Goal: Information Seeking & Learning: Learn about a topic

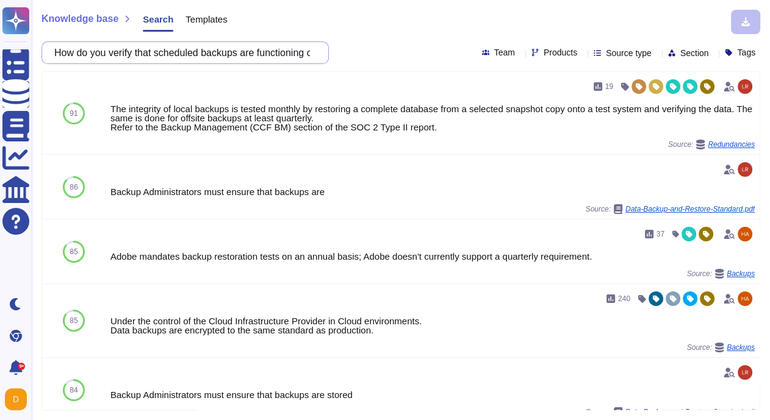
click at [181, 51] on input "How do you verify that scheduled backups are functioning correctly?" at bounding box center [182, 52] width 268 height 21
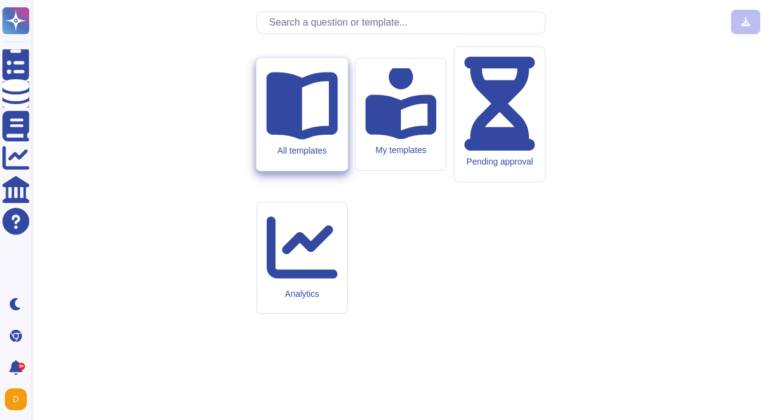
click at [317, 171] on div "All templates" at bounding box center [301, 114] width 91 height 113
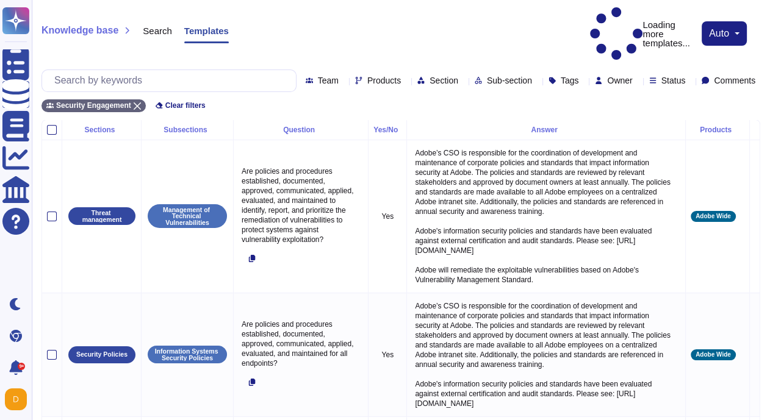
click at [367, 76] on span "Products" at bounding box center [384, 80] width 34 height 9
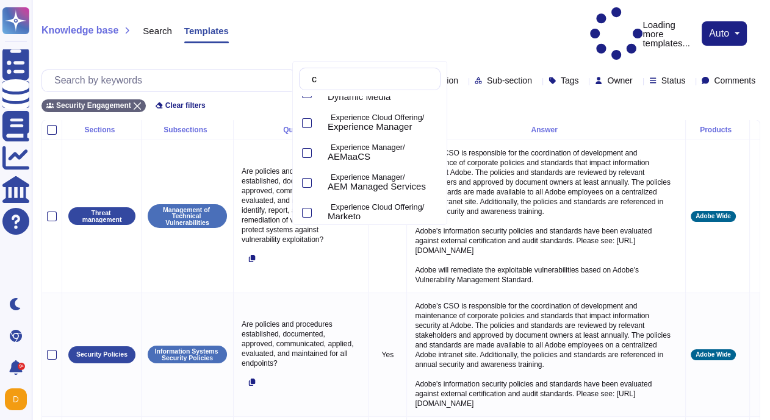
type input "cre"
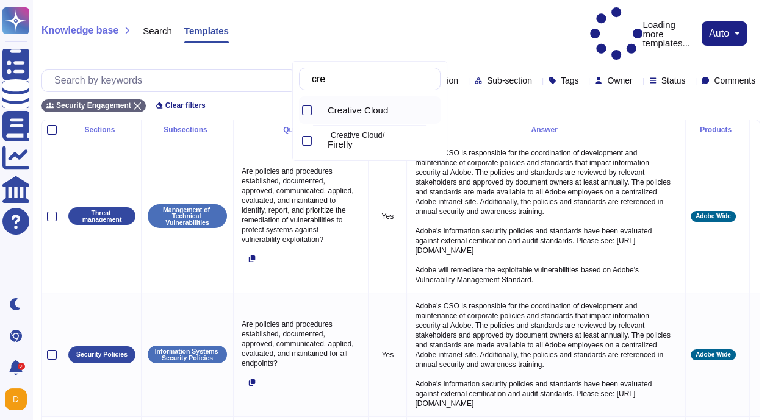
click at [373, 112] on span "Creative Cloud" at bounding box center [357, 110] width 60 height 11
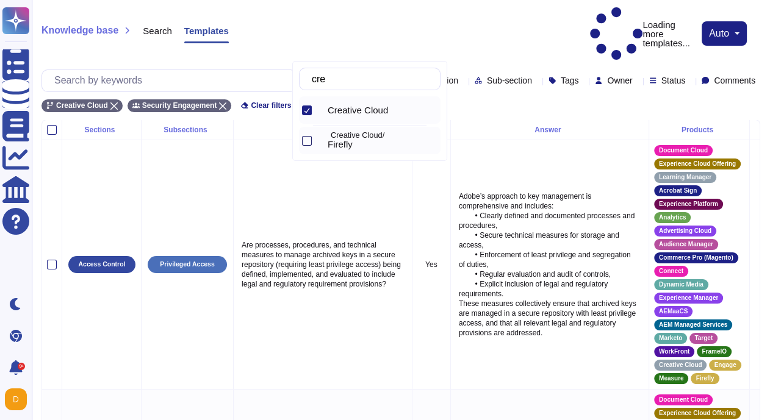
click at [304, 141] on div at bounding box center [307, 141] width 10 height 10
click at [160, 70] on input "text" at bounding box center [172, 80] width 248 height 21
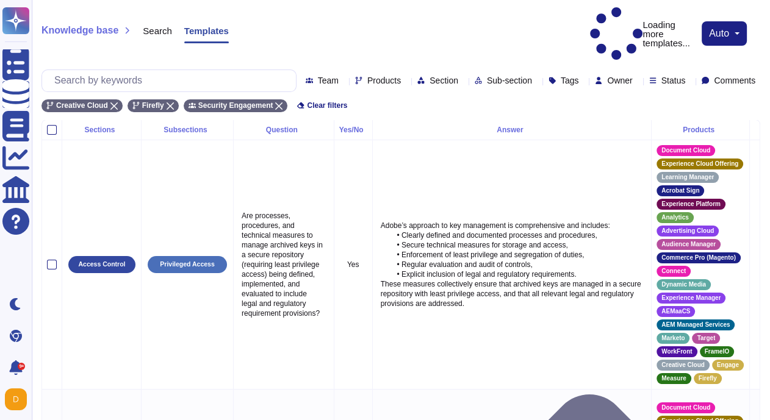
click at [355, 76] on div "Products" at bounding box center [380, 81] width 51 height 10
click at [355, 76] on div "Products" at bounding box center [380, 80] width 51 height 9
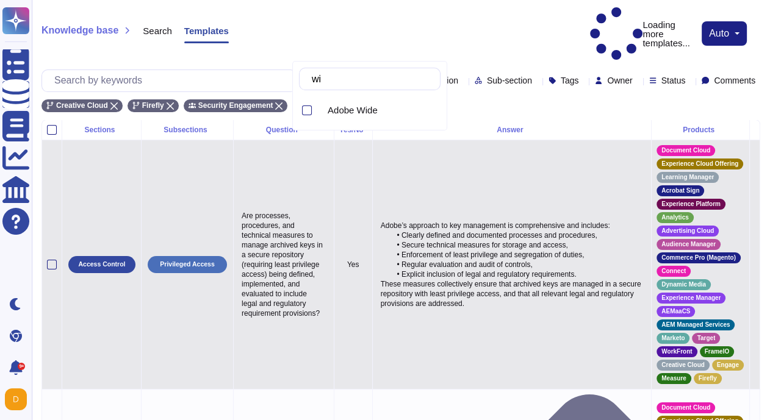
type input "w"
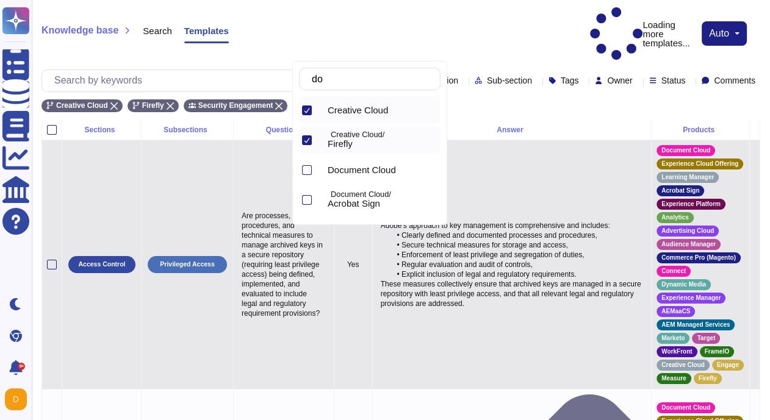
type input "doc"
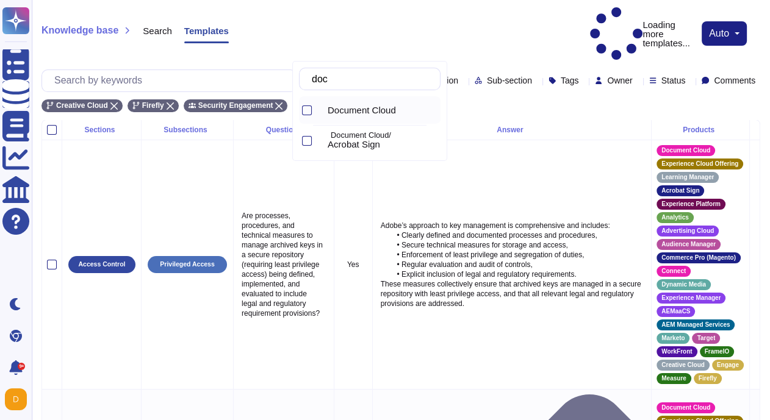
click at [360, 120] on div "Document Cloud" at bounding box center [379, 109] width 123 height 27
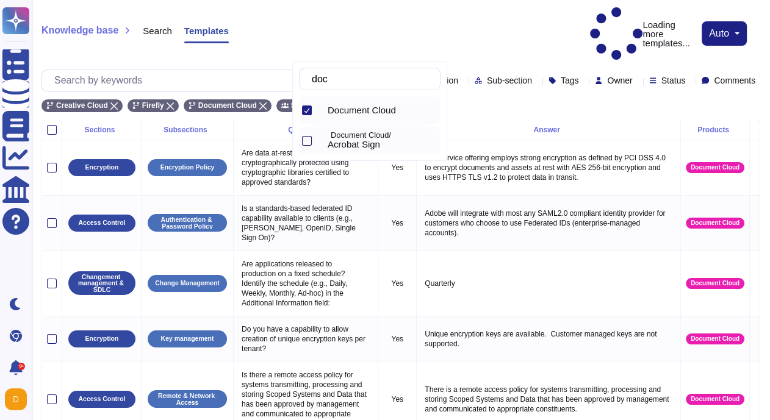
click at [311, 141] on div at bounding box center [307, 141] width 10 height 10
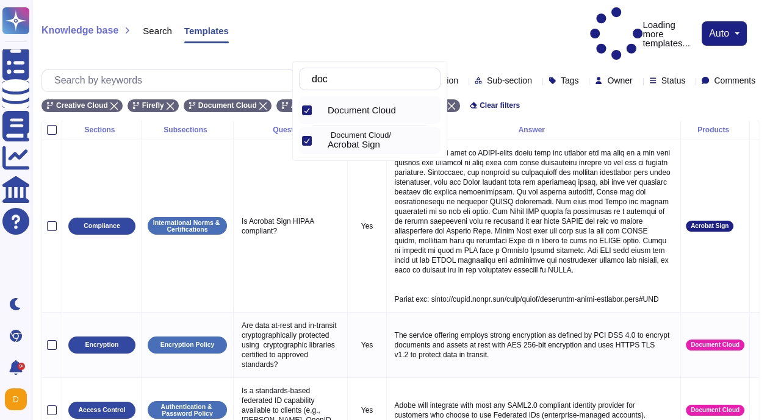
click at [359, 16] on div "Knowledge base Search Templates Loading more templates... auto" at bounding box center [400, 33] width 718 height 53
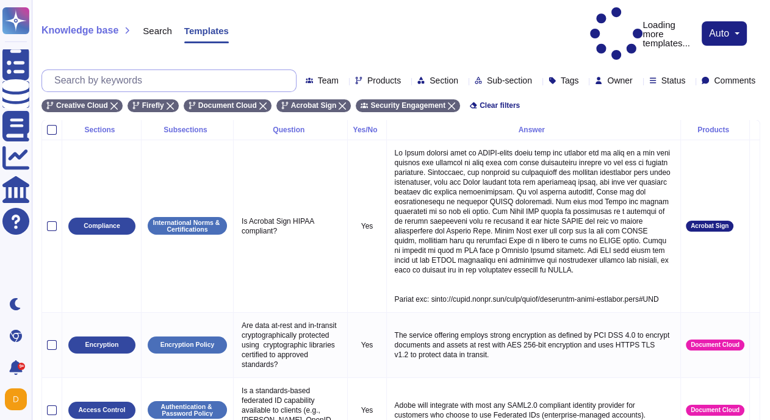
click at [149, 70] on input "text" at bounding box center [172, 80] width 248 height 21
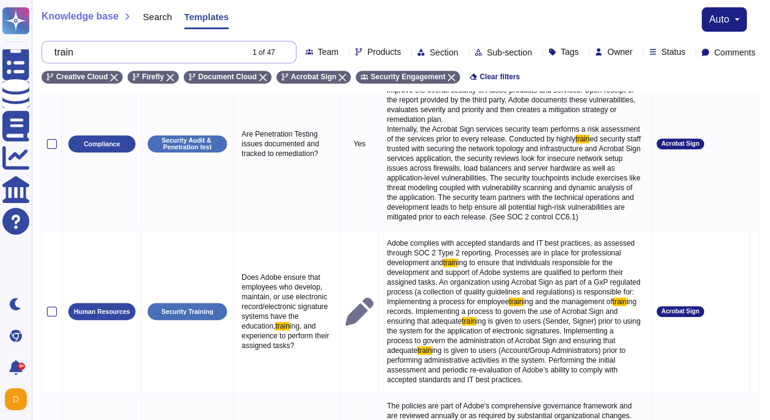
scroll to position [469, 0]
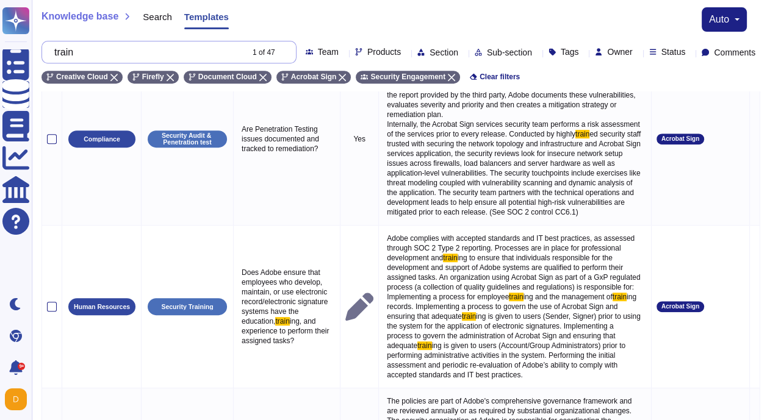
click at [107, 47] on input "train" at bounding box center [144, 51] width 193 height 21
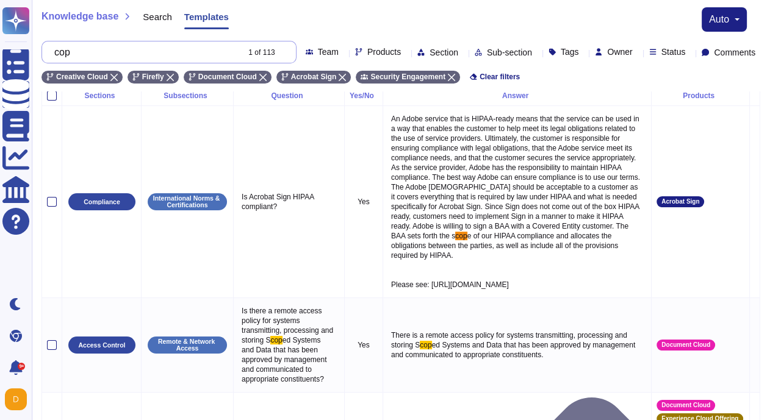
scroll to position [0, 0]
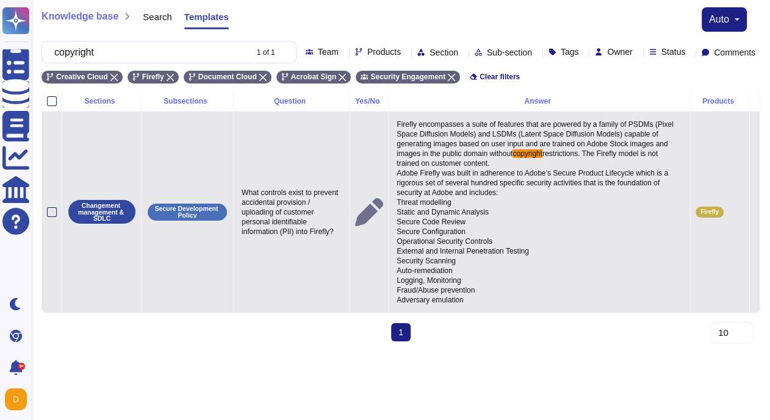
type input "copyright"
click at [443, 197] on span "restrictions. The Firefly model is not trained on customer content. Adobe Firef…" at bounding box center [532, 226] width 273 height 155
drag, startPoint x: 401, startPoint y: 138, endPoint x: 474, endPoint y: 315, distance: 191.9
click at [474, 308] on p "Firefly encompasses a suite of features that are powered by a family of PSDMs (…" at bounding box center [538, 211] width 291 height 191
copy p "Firefly encompasses a suite of features that are powered by a family of PSDMs (…"
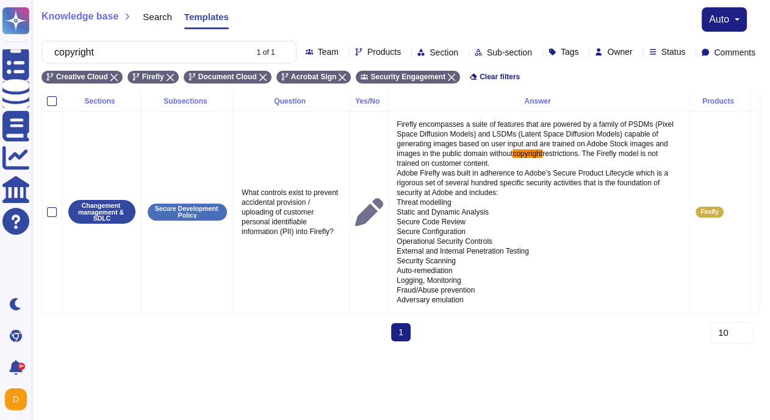
click at [121, 33] on div "Knowledge base Search Templates auto copyright 1 of 1 Team Products Section Sub…" at bounding box center [401, 45] width 738 height 91
click at [121, 42] on input "copyright" at bounding box center [147, 51] width 198 height 21
click at [124, 59] on input "copyright" at bounding box center [147, 51] width 198 height 21
drag, startPoint x: 124, startPoint y: 59, endPoint x: 87, endPoint y: 59, distance: 36.6
click at [87, 59] on input "copyright" at bounding box center [147, 51] width 198 height 21
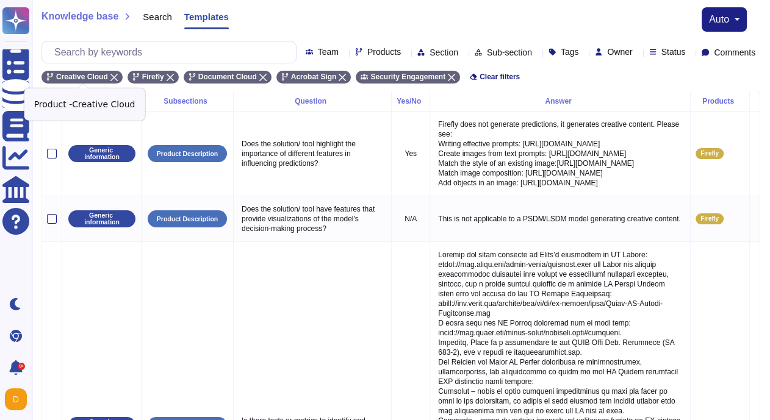
click at [114, 76] on icon at bounding box center [113, 77] width 7 height 7
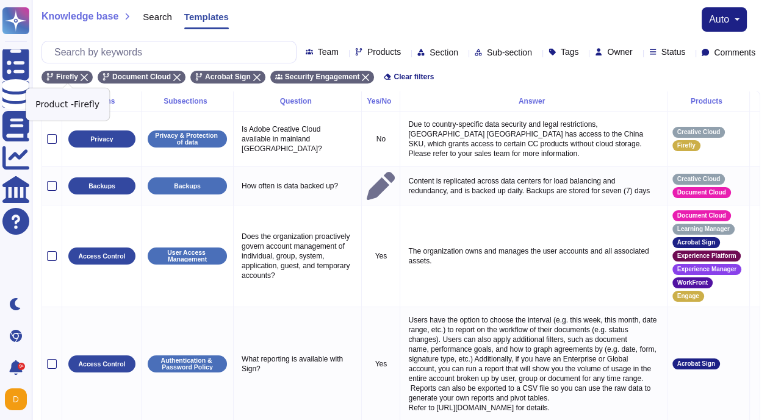
click at [87, 76] on icon at bounding box center [83, 77] width 7 height 7
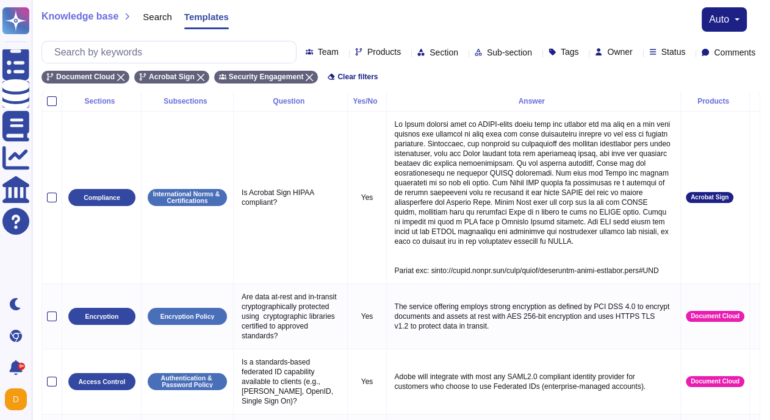
click at [355, 54] on div "Products" at bounding box center [380, 52] width 51 height 9
click at [327, 111] on icon at bounding box center [476, 267] width 312 height 312
drag, startPoint x: 346, startPoint y: 81, endPoint x: 314, endPoint y: 81, distance: 31.7
click at [314, 81] on div "fir" at bounding box center [369, 79] width 141 height 23
type input "f"
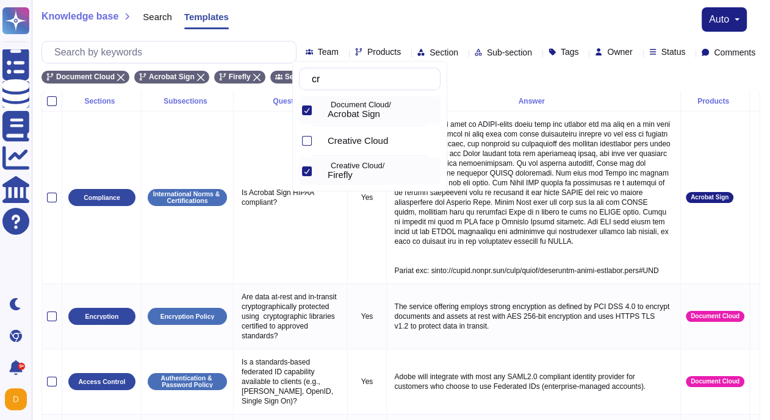
type input "cre"
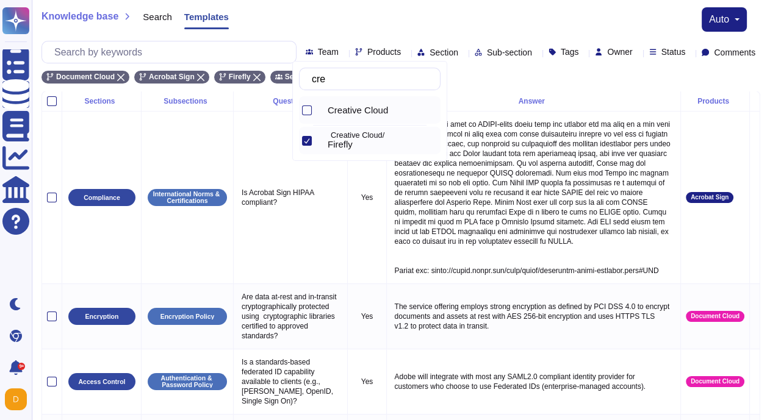
click at [375, 105] on span "Creative Cloud" at bounding box center [357, 110] width 60 height 11
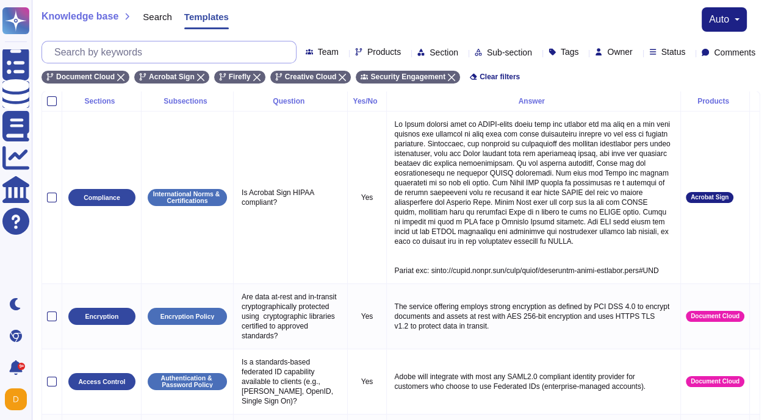
click at [181, 50] on input "text" at bounding box center [172, 51] width 248 height 21
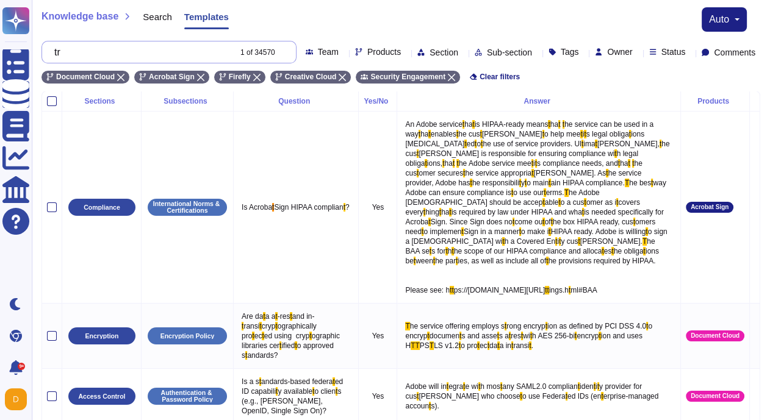
type input "t"
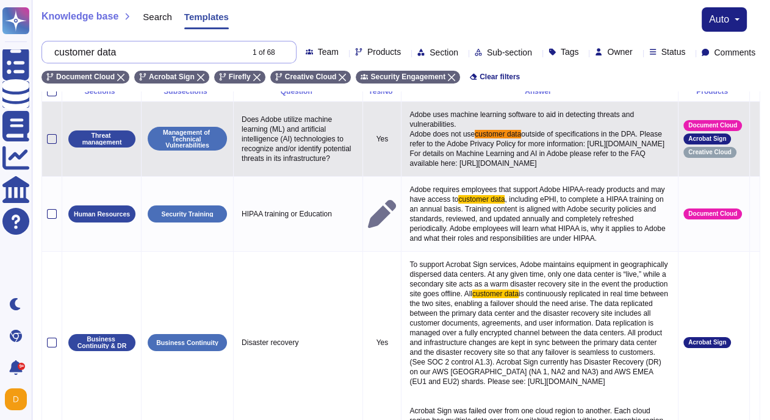
scroll to position [12, 0]
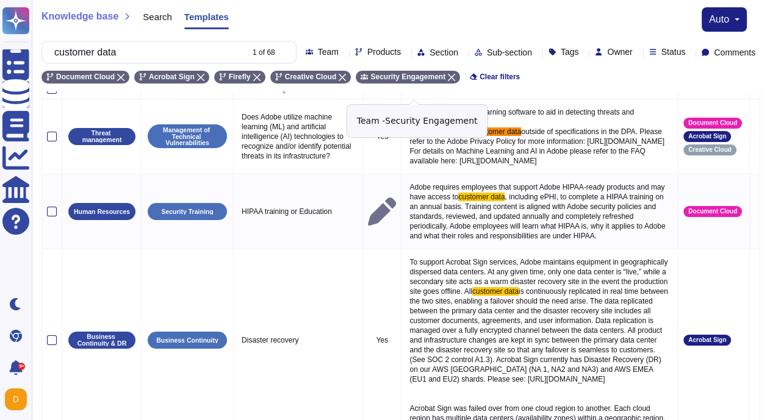
type input "customer data"
click at [455, 81] on icon at bounding box center [451, 77] width 7 height 7
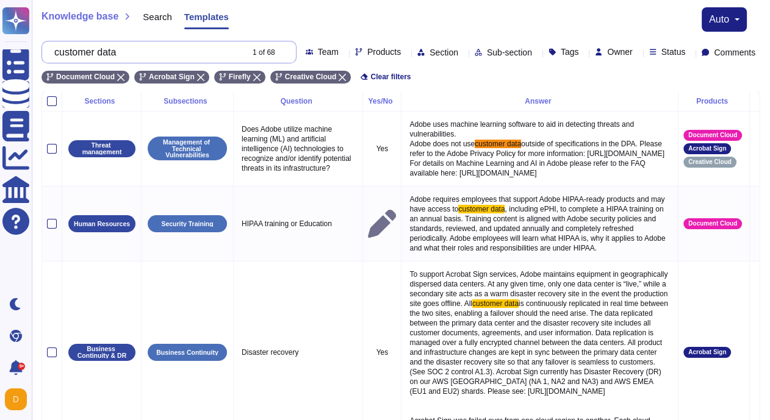
click at [188, 59] on input "customer data" at bounding box center [144, 51] width 193 height 21
click at [285, 53] on icon at bounding box center [285, 53] width 0 height 0
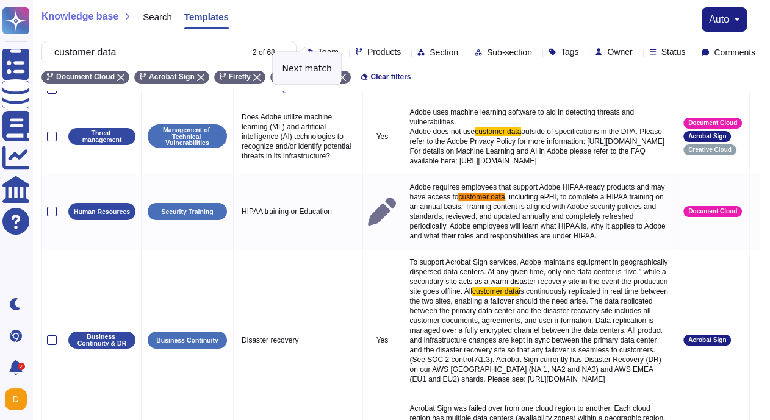
scroll to position [16, 0]
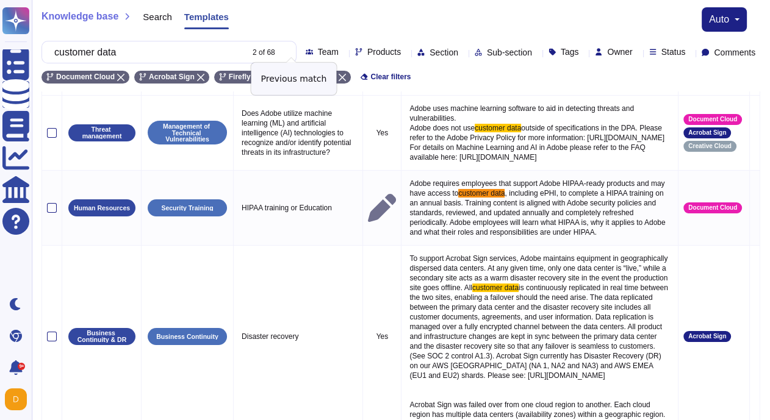
click at [280, 53] on icon at bounding box center [280, 53] width 0 height 0
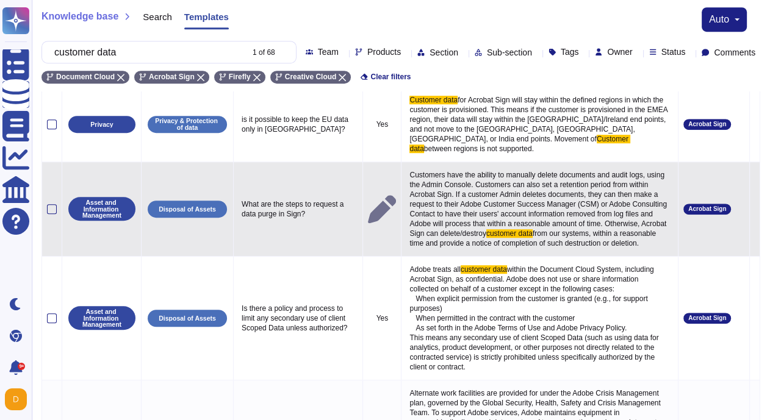
scroll to position [670, 0]
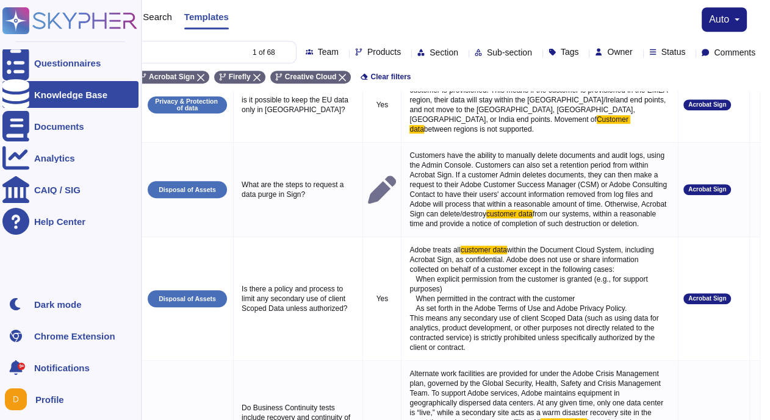
click at [13, 24] on rect at bounding box center [15, 20] width 27 height 27
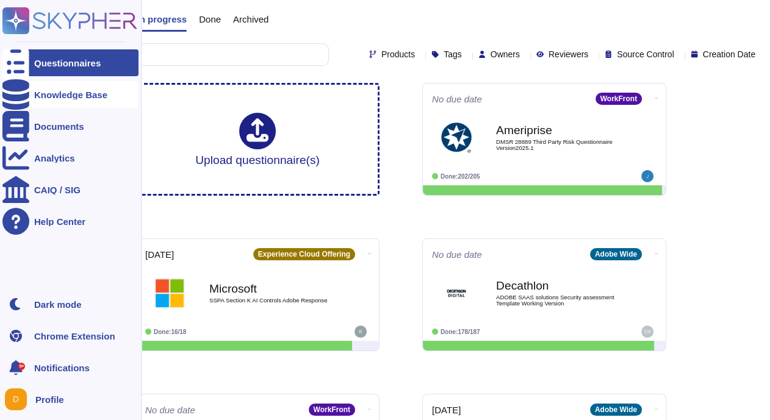
click at [16, 98] on icon at bounding box center [15, 94] width 27 height 30
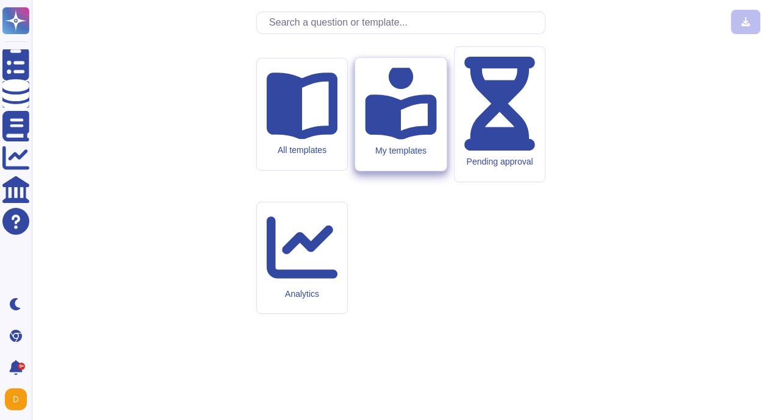
click at [387, 139] on icon at bounding box center [400, 103] width 71 height 71
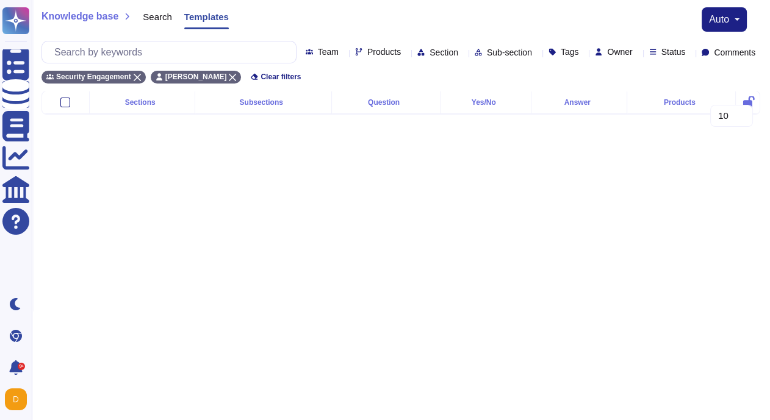
click at [406, 53] on icon at bounding box center [406, 53] width 0 height 0
click at [200, 134] on html "Questionnaires Knowledge Base Documents Analytics CAIQ / SIG Help Center Dark m…" at bounding box center [385, 67] width 770 height 134
click at [674, 80] on div "Security Engagement [PERSON_NAME] Clear filters" at bounding box center [400, 73] width 718 height 20
click at [367, 51] on span "Products" at bounding box center [384, 52] width 34 height 9
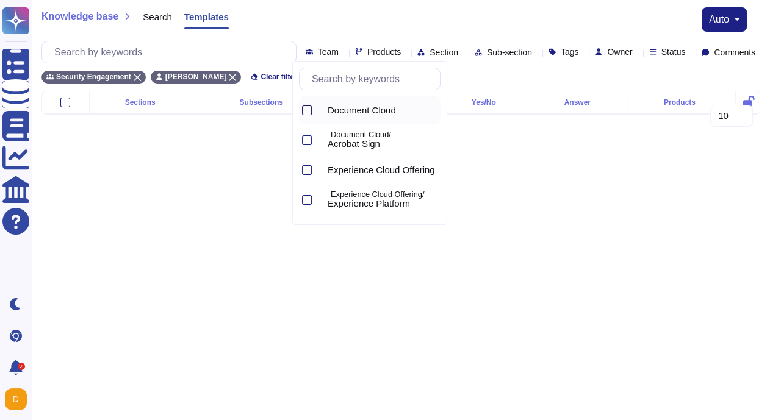
click at [308, 110] on div at bounding box center [307, 110] width 10 height 10
click at [313, 141] on div "Document Cloud/ Acrobat Sign" at bounding box center [369, 139] width 141 height 27
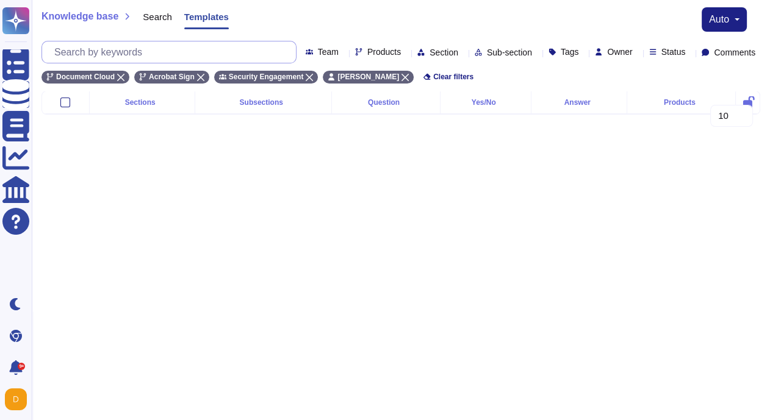
click at [128, 56] on input "text" at bounding box center [172, 51] width 248 height 21
click at [159, 18] on span "Search" at bounding box center [157, 16] width 29 height 9
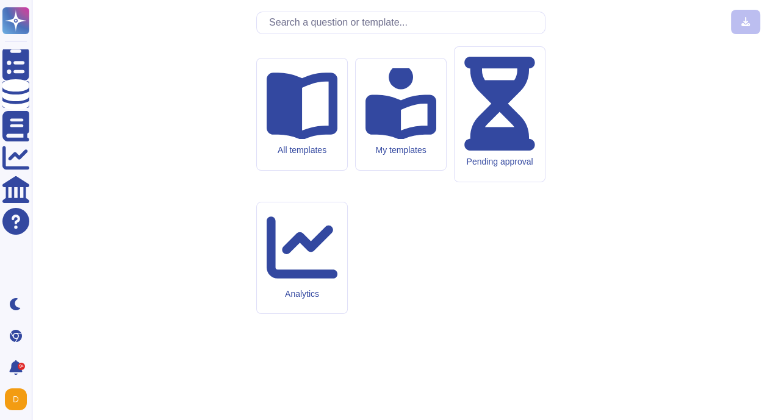
click at [308, 34] on input "text" at bounding box center [404, 22] width 282 height 21
click at [302, 139] on icon at bounding box center [301, 103] width 71 height 71
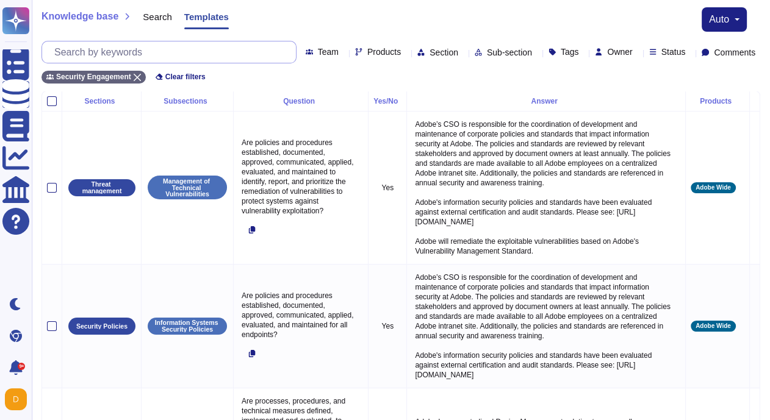
click at [90, 44] on input "text" at bounding box center [172, 51] width 248 height 21
click at [367, 51] on span "Products" at bounding box center [384, 52] width 34 height 9
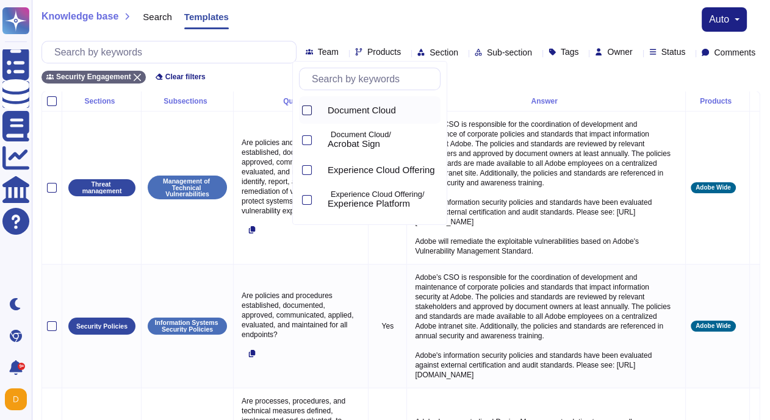
click at [310, 105] on div at bounding box center [307, 110] width 10 height 10
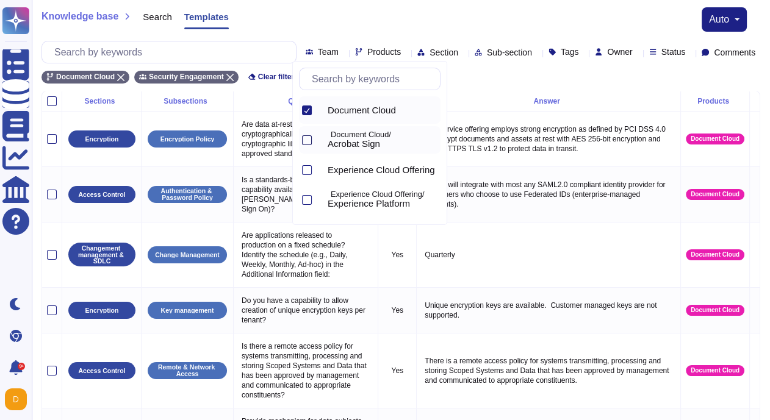
click at [310, 135] on div at bounding box center [307, 140] width 10 height 10
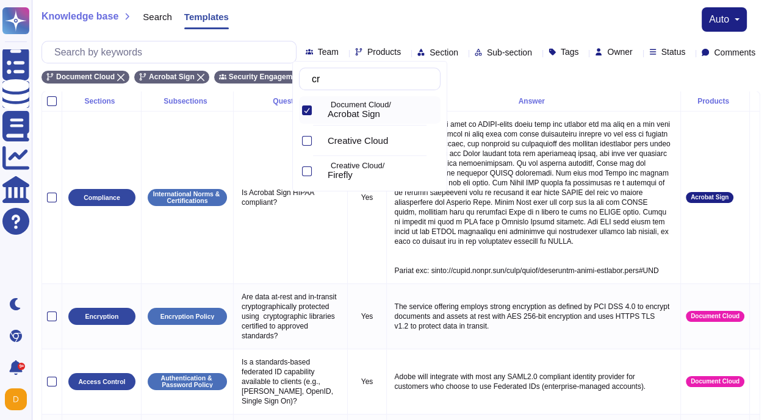
type input "cre"
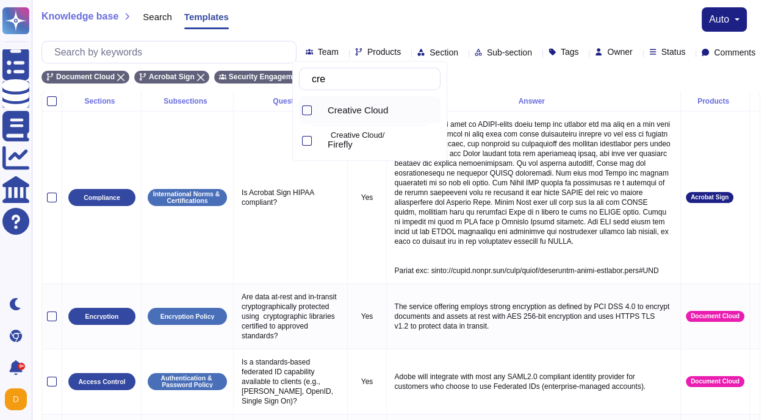
click at [366, 104] on div "Creative Cloud" at bounding box center [379, 109] width 123 height 27
click at [351, 134] on p "Creative Cloud/" at bounding box center [383, 136] width 105 height 8
click at [599, 77] on div "Document Cloud Acrobat Sign Creative Cloud Firefly Security Engagement Clear fi…" at bounding box center [400, 73] width 718 height 20
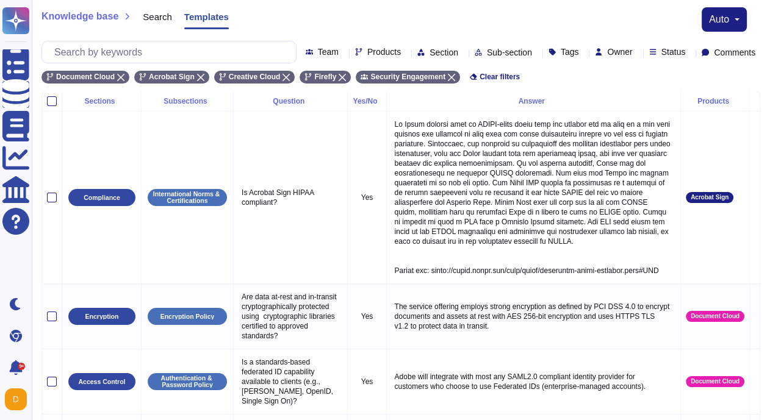
click at [96, 38] on div "Knowledge base Search Templates auto Team Products Section Sub-section Tags Own…" at bounding box center [401, 45] width 738 height 91
click at [93, 46] on input "text" at bounding box center [172, 51] width 248 height 21
click at [110, 49] on input "text" at bounding box center [172, 51] width 248 height 21
paste input "discriminatory"
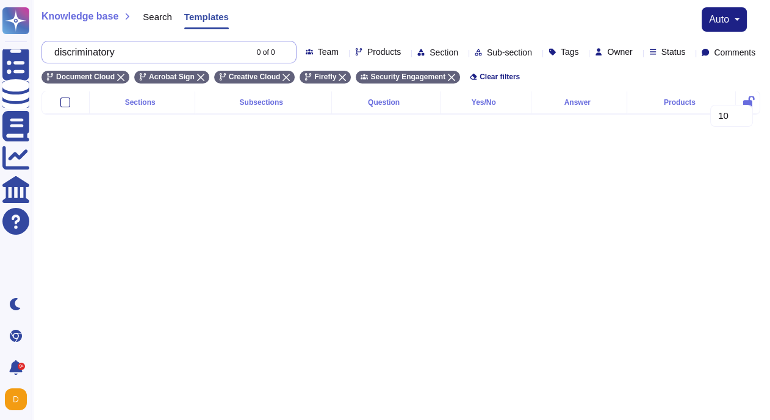
drag, startPoint x: 157, startPoint y: 62, endPoint x: 53, endPoint y: 60, distance: 104.3
click at [53, 60] on div "discriminatory 0 of 0" at bounding box center [168, 52] width 255 height 23
click at [179, 52] on input "discriminatory" at bounding box center [147, 51] width 198 height 21
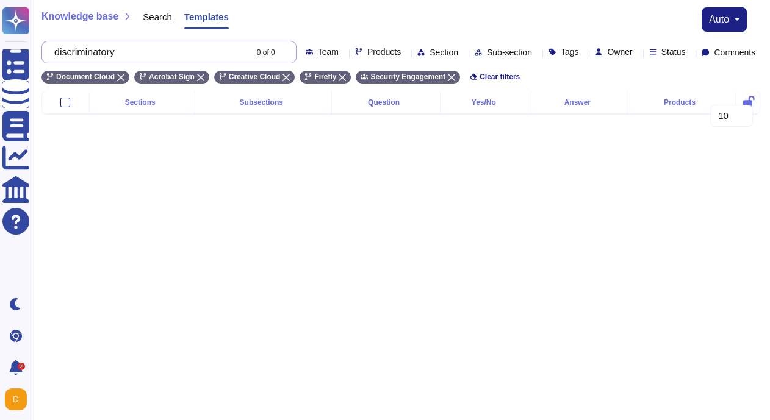
paste input "unethical"
click at [76, 54] on input "unethical" at bounding box center [147, 51] width 198 height 21
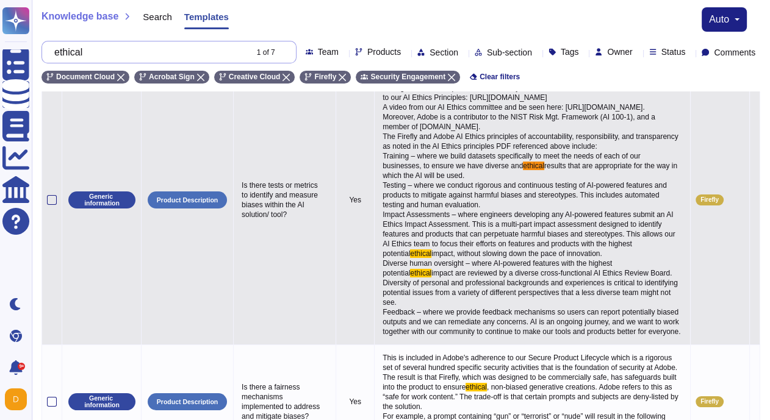
scroll to position [40, 0]
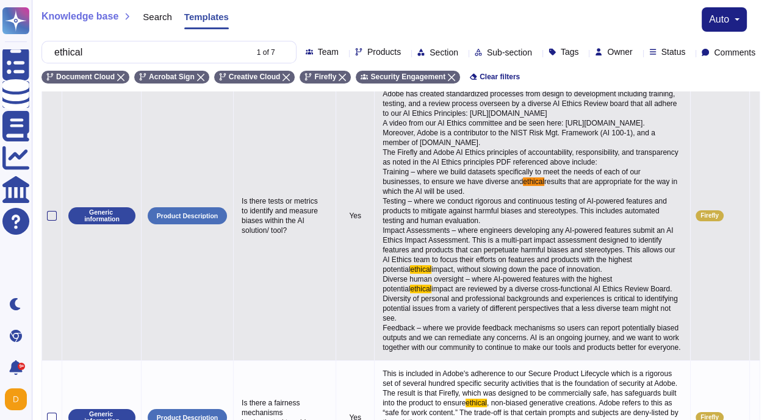
click at [674, 256] on td at bounding box center [754, 216] width 10 height 290
click at [524, 252] on span "results that are appropriate for the way in which the AI will be used. Testing …" at bounding box center [530, 225] width 296 height 96
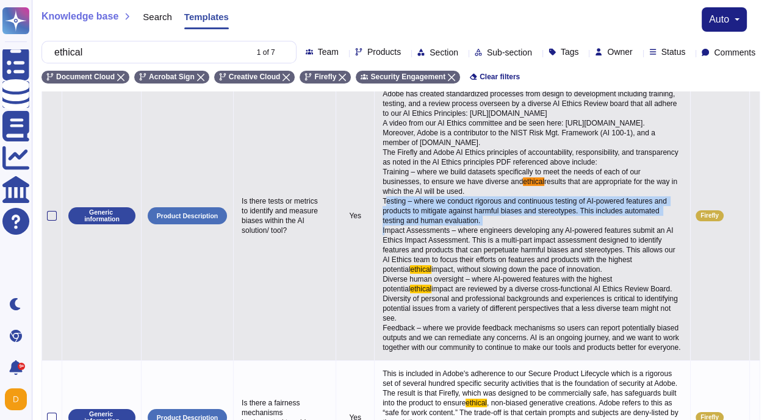
click at [524, 252] on span "results that are appropriate for the way in which the AI will be used. Testing …" at bounding box center [530, 225] width 296 height 96
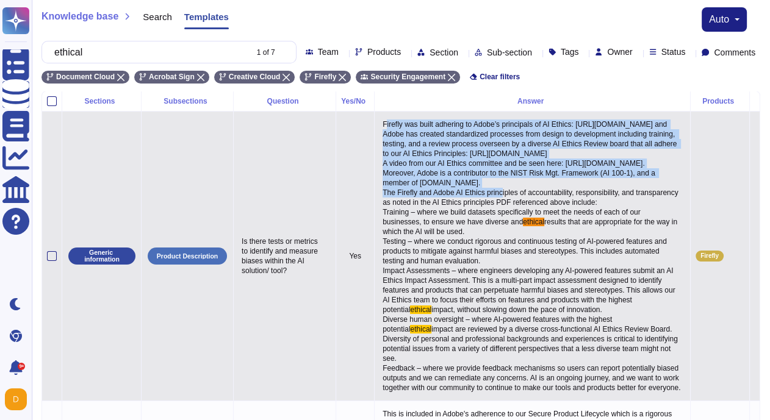
drag, startPoint x: 390, startPoint y: 139, endPoint x: 429, endPoint y: 220, distance: 89.2
click at [429, 220] on span "Firefly was built adhering to Adobe’s principals of AI Ethics: [URL][DOMAIN_NAM…" at bounding box center [531, 173] width 298 height 106
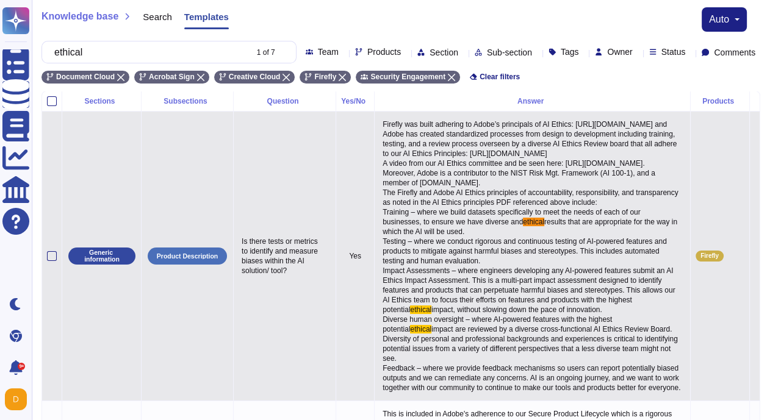
click at [389, 140] on span "Firefly was built adhering to Adobe’s principals of AI Ethics: [URL][DOMAIN_NAM…" at bounding box center [531, 173] width 298 height 106
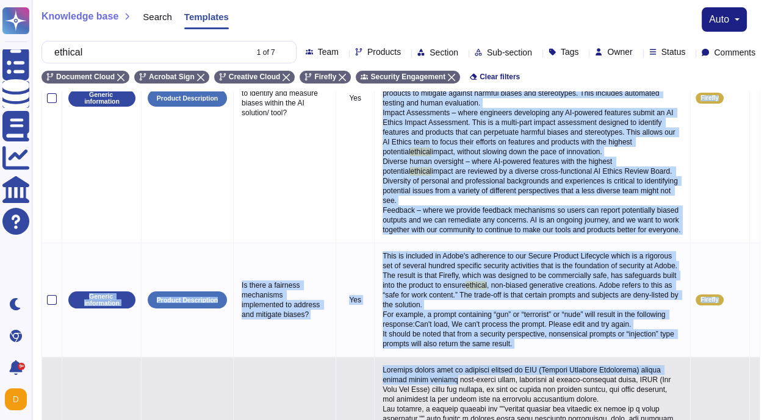
scroll to position [210, 0]
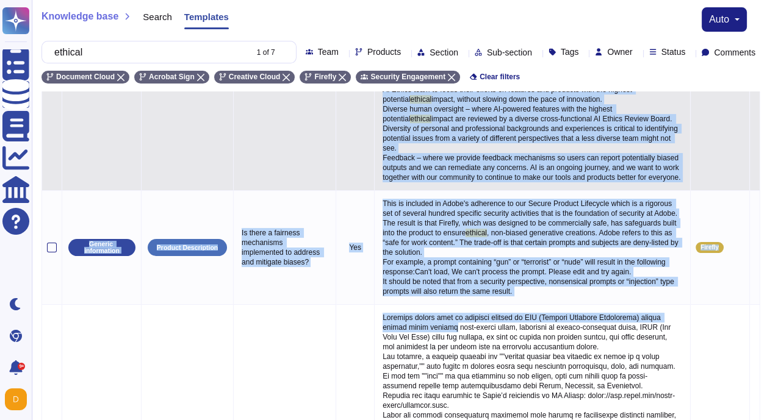
drag, startPoint x: 389, startPoint y: 140, endPoint x: 537, endPoint y: 238, distance: 177.2
click at [537, 185] on p "Firefly was built adhering to Adobe’s principals of AI Ethics: [URL][DOMAIN_NAM…" at bounding box center [532, 45] width 306 height 279
copy p "Loremip dol sitam consecte ad Elits’d eiusmodtem in UT Labore: etdol://mag.aliq…"
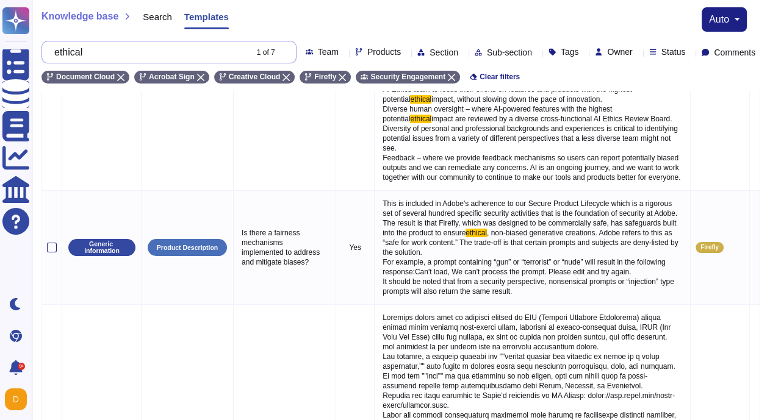
click at [149, 55] on input "ethical" at bounding box center [147, 51] width 198 height 21
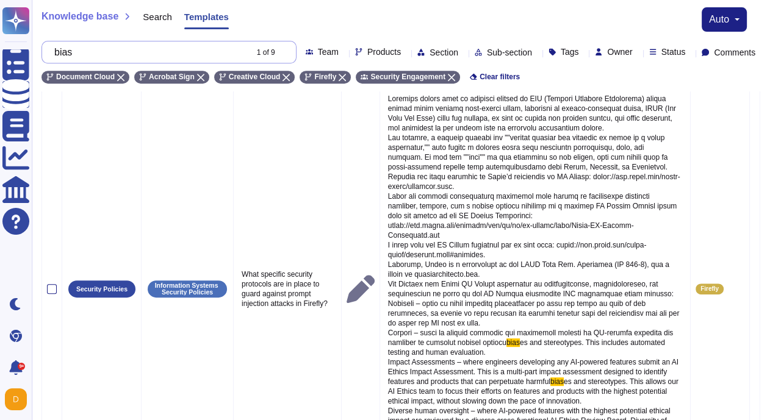
scroll to position [476, 0]
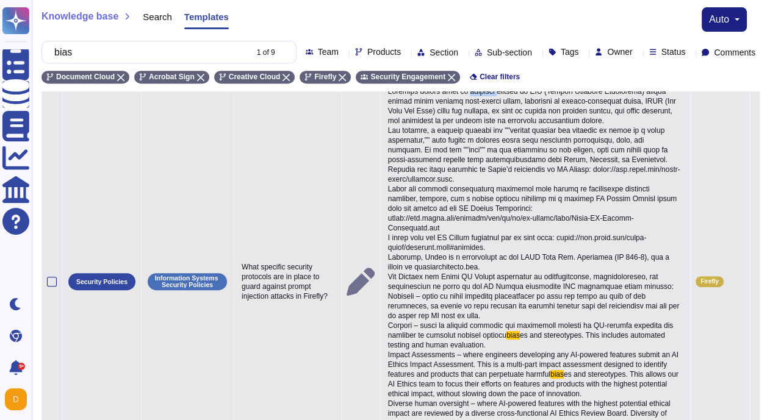
drag, startPoint x: 474, startPoint y: 135, endPoint x: 499, endPoint y: 136, distance: 25.6
click at [499, 136] on span at bounding box center [534, 213] width 293 height 252
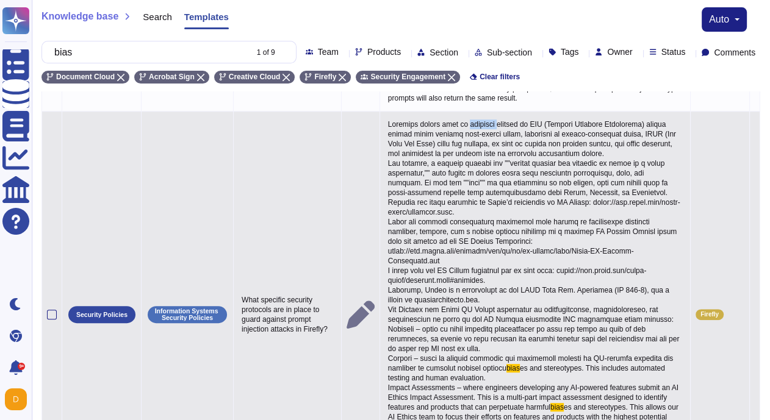
scroll to position [442, 0]
click at [391, 168] on span at bounding box center [534, 247] width 293 height 252
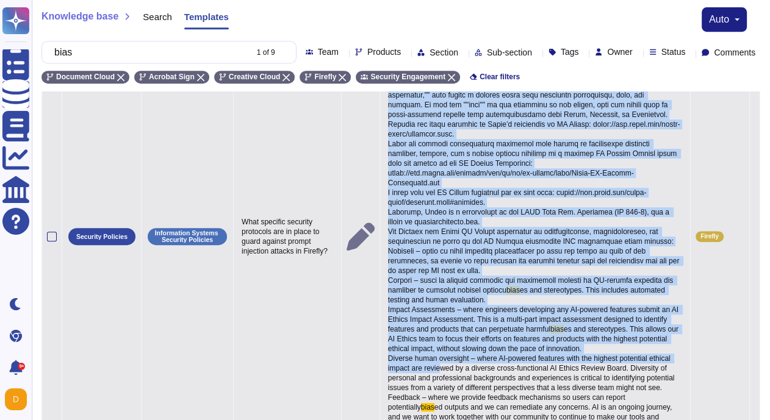
scroll to position [545, 0]
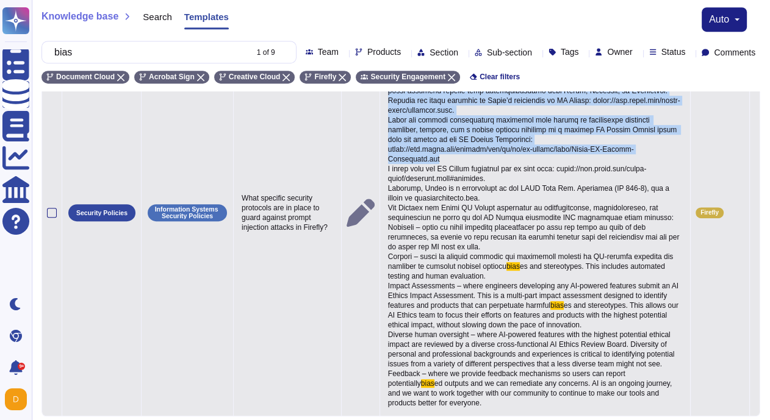
drag, startPoint x: 387, startPoint y: 166, endPoint x: 587, endPoint y: 221, distance: 207.2
click at [587, 221] on p "bias es and stereotypes. This includes automated testing and human evaluation. …" at bounding box center [535, 213] width 300 height 396
copy span "Loremips dolors amet co adipisci elitsed do EIU (Tempori Utlabore Etdolorema) a…"
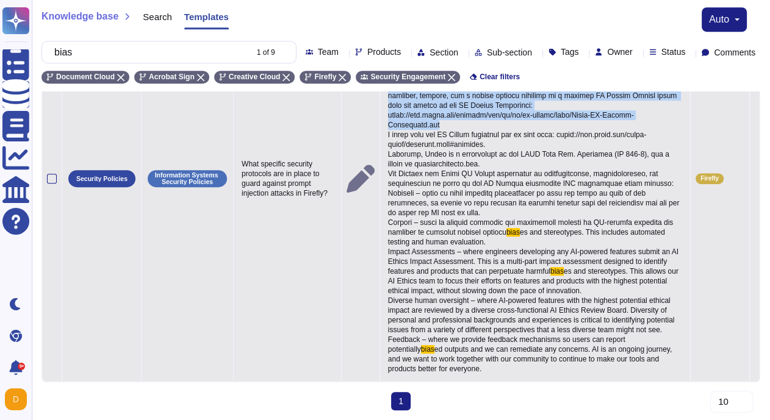
scroll to position [581, 0]
copy span "Loremips dolors amet co adipisci elitsed do EIU (Tempori Utlabore Etdolorema) a…"
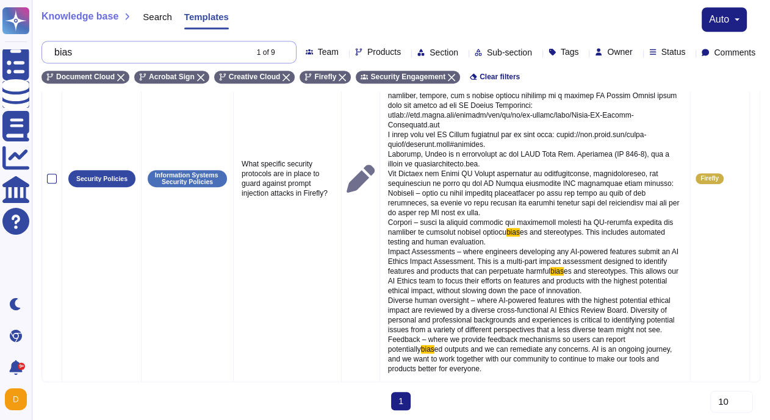
click at [148, 45] on input "bias" at bounding box center [147, 51] width 198 height 21
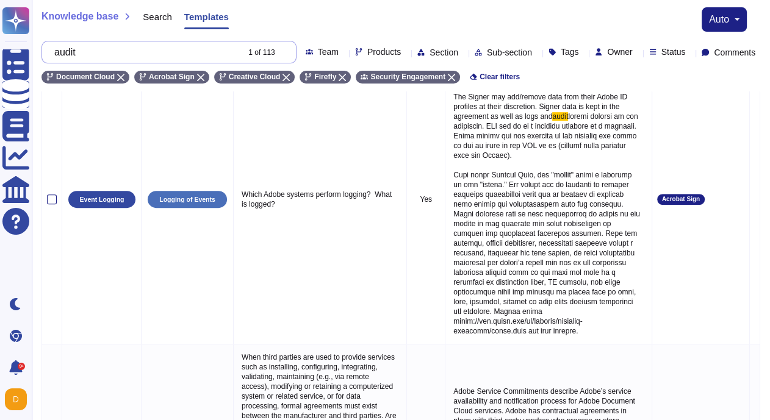
scroll to position [411, 0]
click at [96, 55] on input "audit" at bounding box center [142, 51] width 189 height 21
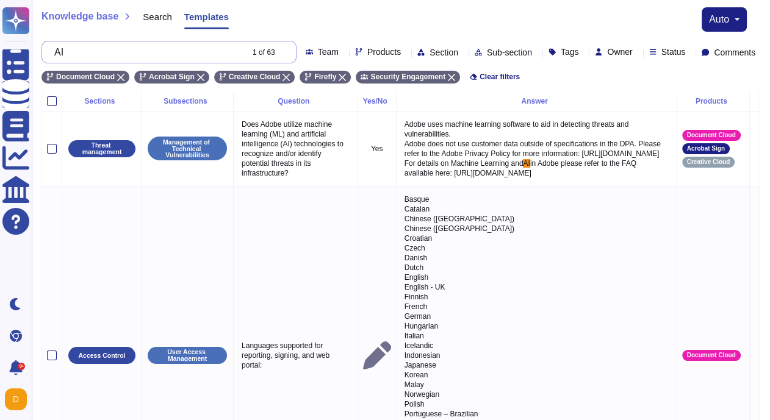
scroll to position [0, 0]
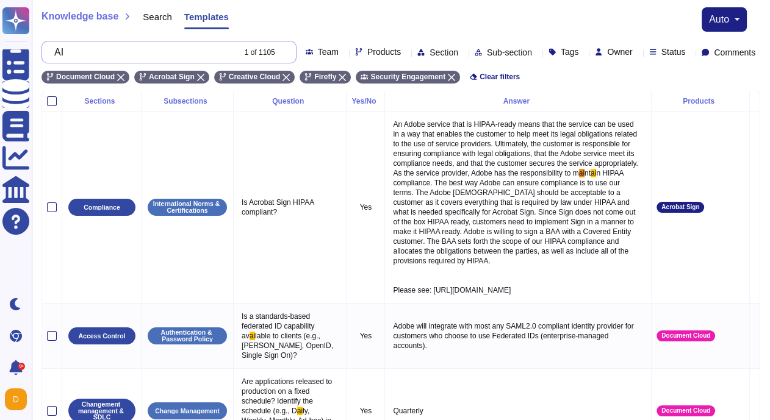
type input "A"
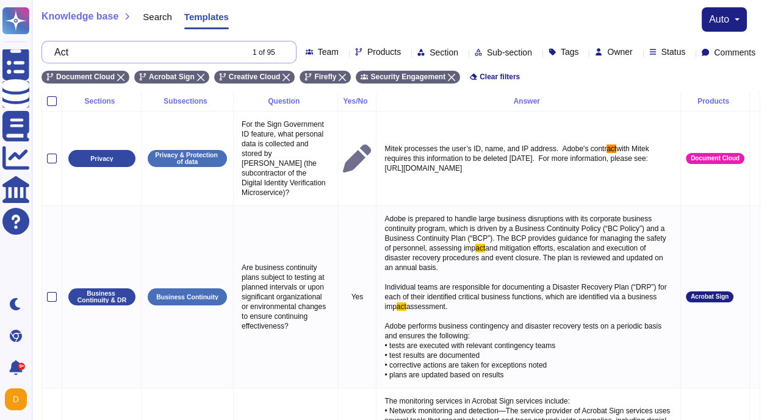
click at [135, 54] on input "Act" at bounding box center [144, 51] width 193 height 21
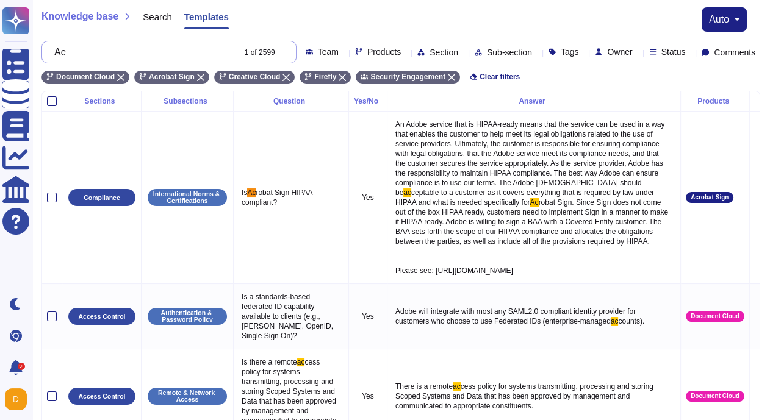
type input "A"
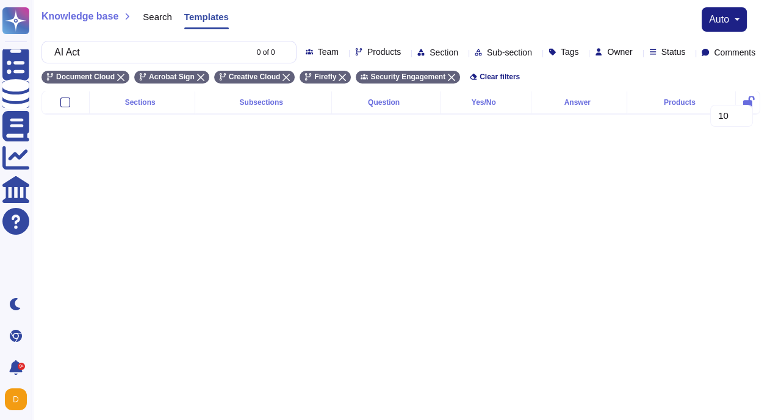
type input "AI Act"
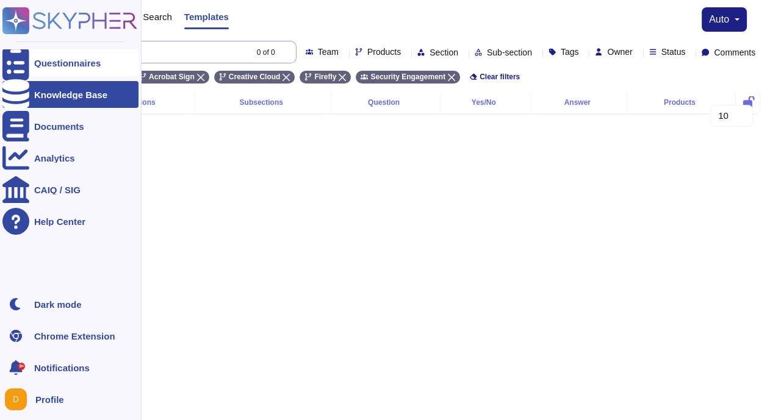
drag, startPoint x: 93, startPoint y: 51, endPoint x: 26, endPoint y: 52, distance: 67.7
click at [26, 53] on div "Questionnaires Knowledge Base Documents Analytics CAIQ / SIG Help Center Dark m…" at bounding box center [385, 67] width 770 height 134
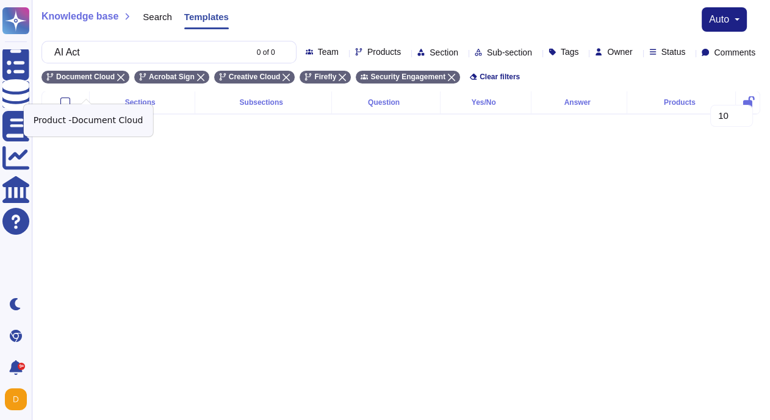
click at [119, 81] on icon at bounding box center [120, 77] width 7 height 7
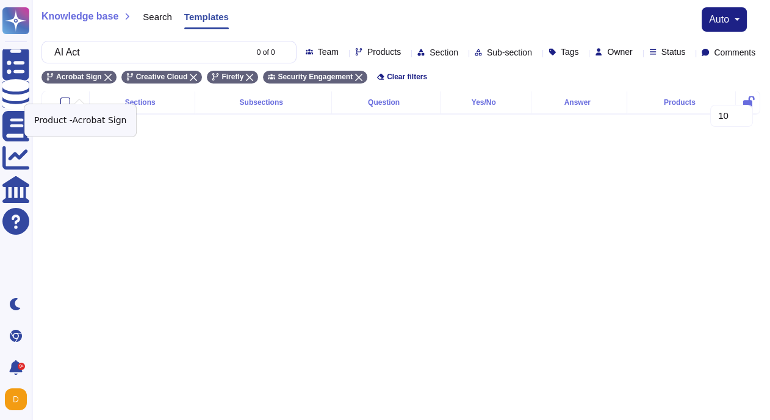
click at [111, 81] on icon at bounding box center [107, 77] width 7 height 7
click at [112, 81] on icon at bounding box center [113, 77] width 7 height 7
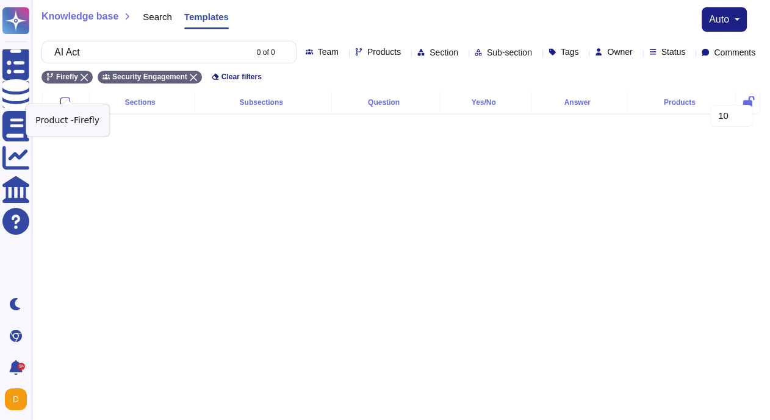
click at [86, 81] on icon at bounding box center [83, 77] width 7 height 7
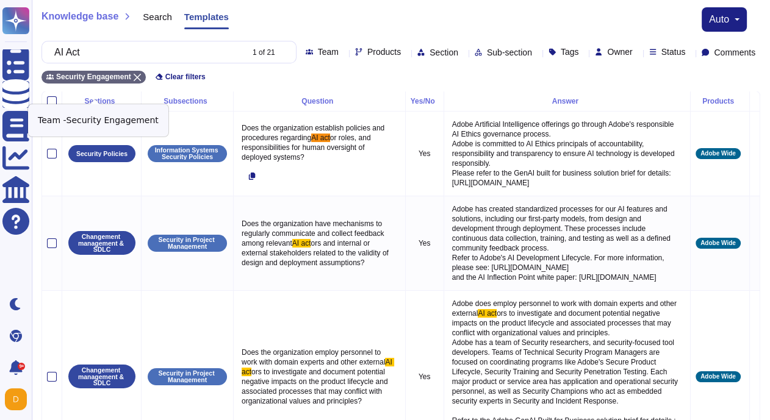
click at [137, 81] on icon at bounding box center [137, 77] width 7 height 7
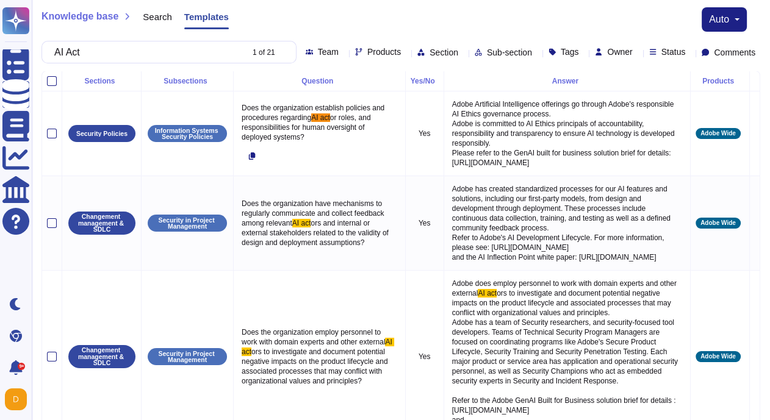
click at [355, 57] on div "Products" at bounding box center [380, 52] width 51 height 9
click at [165, 131] on span "Commerce Pro (Magento)" at bounding box center [189, 136] width 105 height 11
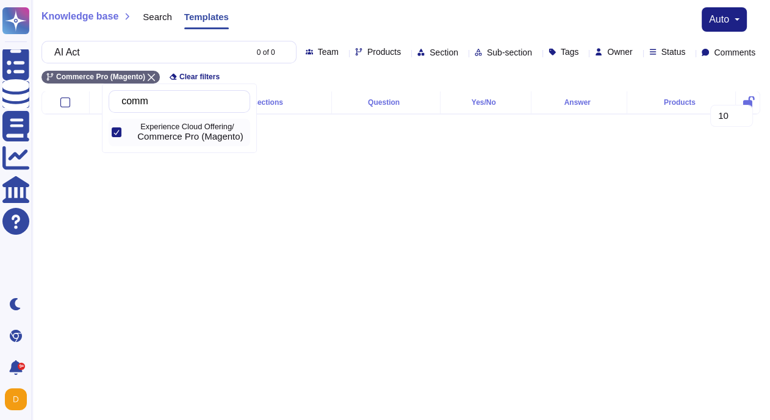
drag, startPoint x: 176, startPoint y: 107, endPoint x: 120, endPoint y: 107, distance: 55.5
click at [120, 107] on div "comm" at bounding box center [179, 101] width 141 height 23
type input "c"
type input "AEM"
click at [215, 138] on div "AEMaaCS" at bounding box center [191, 136] width 108 height 11
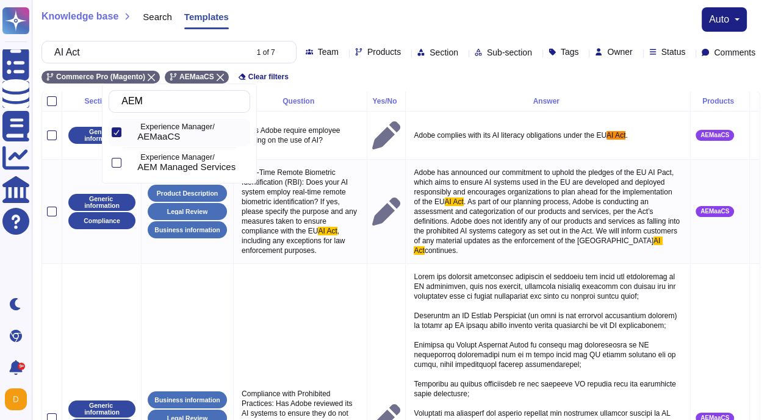
click at [379, 24] on div "Knowledge base Search Templates auto" at bounding box center [400, 19] width 718 height 24
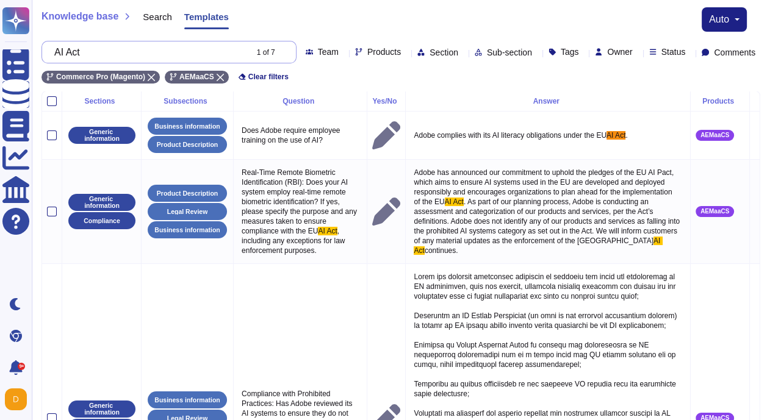
drag, startPoint x: 140, startPoint y: 50, endPoint x: 40, endPoint y: 46, distance: 99.5
click at [39, 46] on div "Knowledge base Search Templates auto AI Act 1 of 7 Team Products Section Sub-se…" at bounding box center [401, 45] width 738 height 91
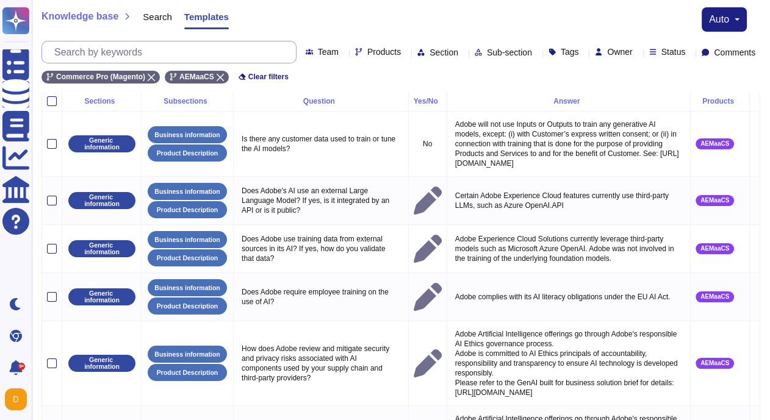
click at [159, 56] on input "text" at bounding box center [172, 51] width 248 height 21
paste input "How is high availability (HA) ensured, and what are the expected recovery times…"
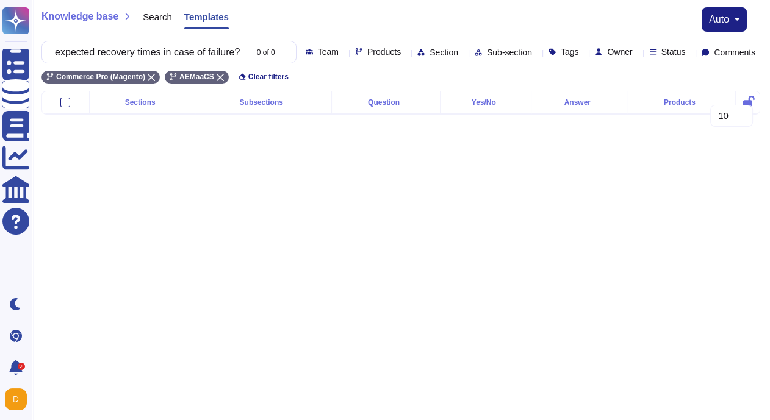
type input "How is high availability (HA) ensured, and what are the expected recovery times…"
click at [367, 56] on span "Products" at bounding box center [384, 52] width 34 height 9
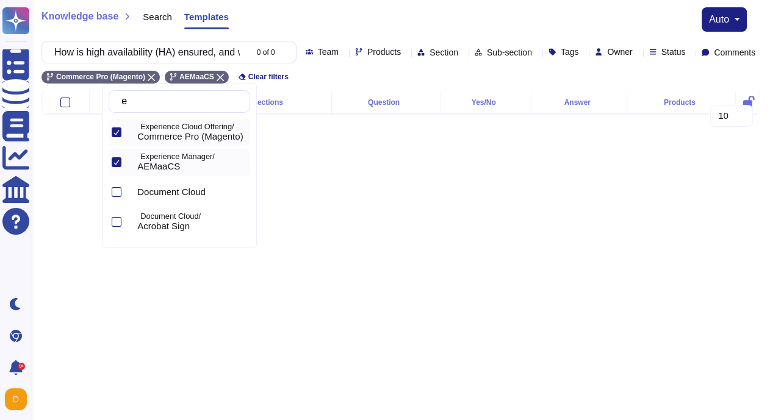
type input "e"
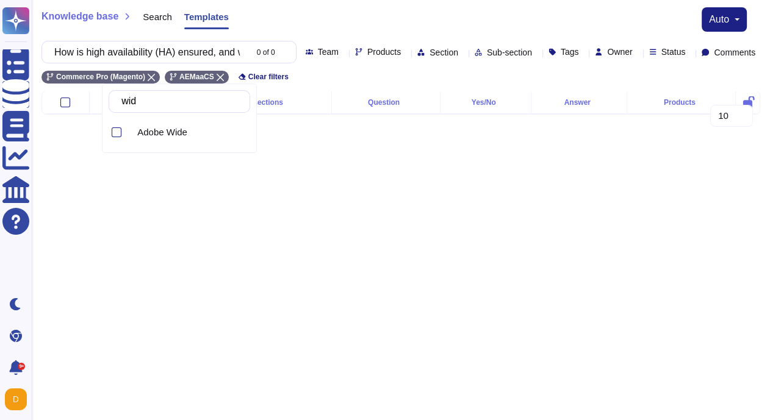
type input "wide"
click at [165, 129] on span "Adobe Wide" at bounding box center [162, 132] width 50 height 11
click at [359, 17] on div "Knowledge base Search Templates auto" at bounding box center [400, 19] width 718 height 24
click at [166, 23] on div "Search" at bounding box center [150, 19] width 41 height 24
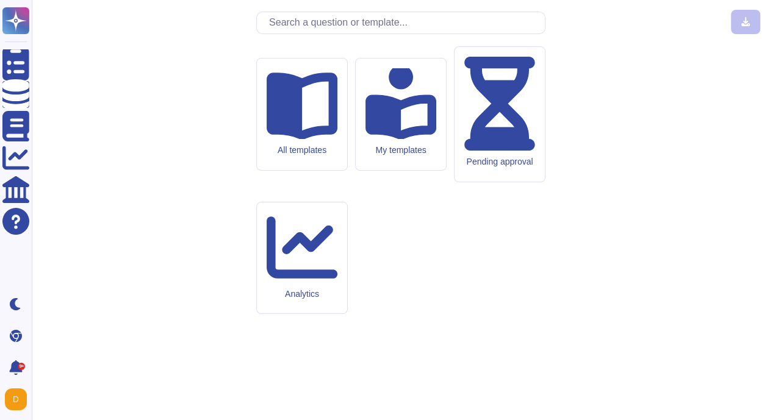
click at [285, 34] on input "text" at bounding box center [404, 22] width 282 height 21
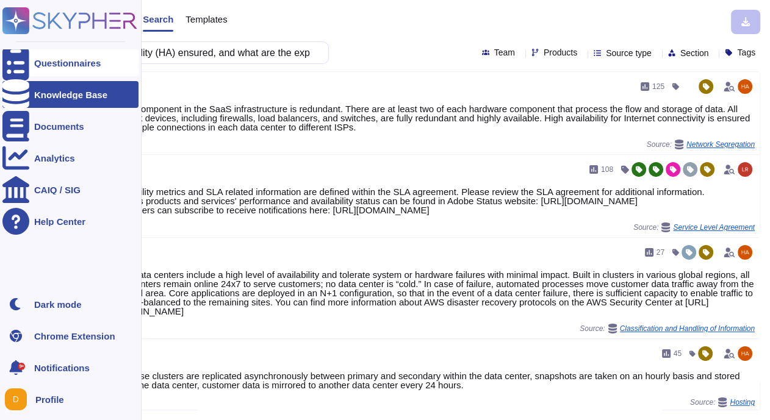
click at [44, 71] on div "Questionnaires" at bounding box center [70, 62] width 136 height 27
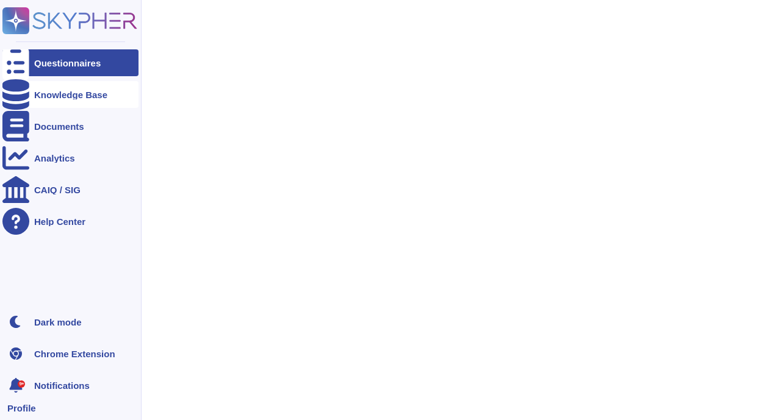
click at [37, 94] on div "Knowledge Base" at bounding box center [70, 94] width 73 height 9
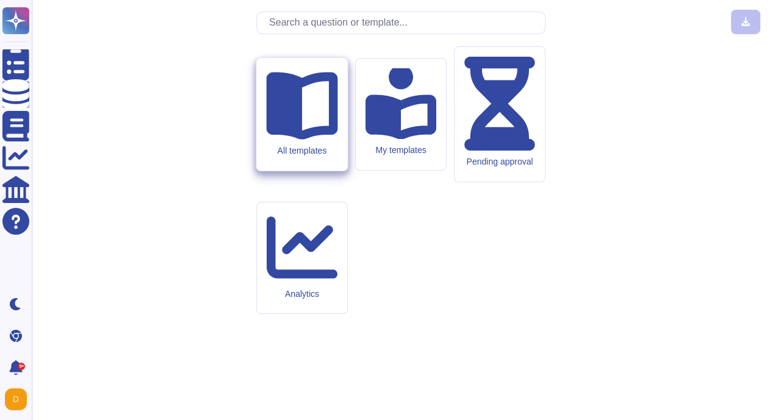
click at [282, 171] on div "All templates" at bounding box center [301, 114] width 91 height 113
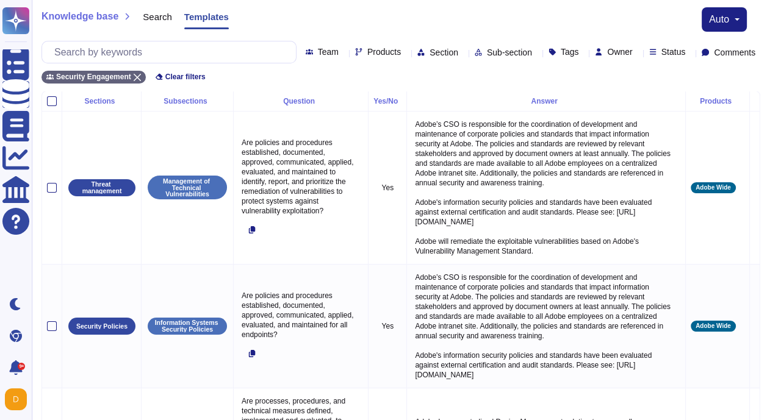
click at [406, 53] on icon at bounding box center [406, 53] width 0 height 0
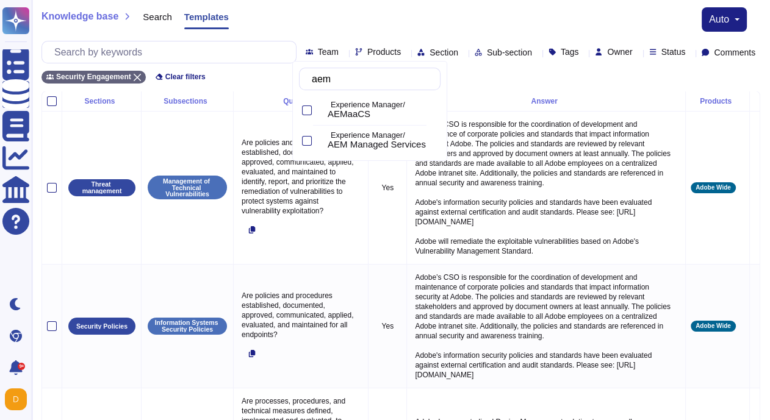
click at [391, 89] on input "aem" at bounding box center [373, 78] width 134 height 21
click at [387, 109] on div "AEMaaCS" at bounding box center [381, 114] width 108 height 11
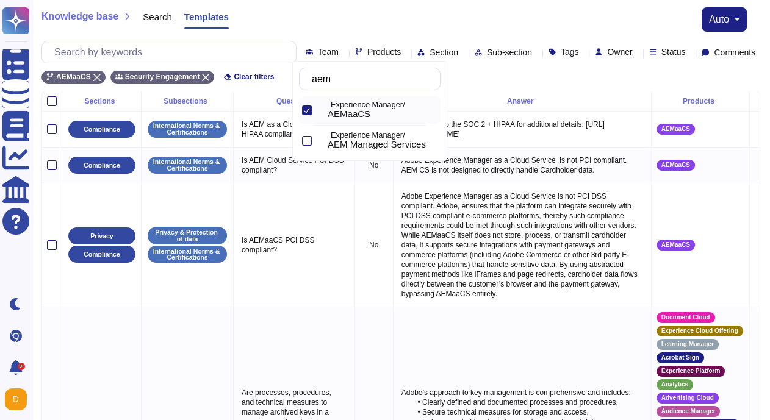
drag, startPoint x: 358, startPoint y: 82, endPoint x: 319, endPoint y: 82, distance: 39.0
click at [319, 82] on input "aem" at bounding box center [373, 78] width 134 height 21
type input "a"
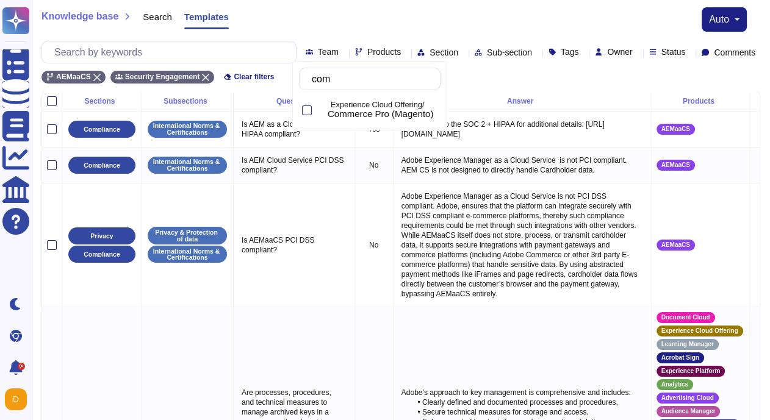
type input "comm"
click at [381, 118] on span "Commerce Pro (Magento)" at bounding box center [379, 114] width 105 height 11
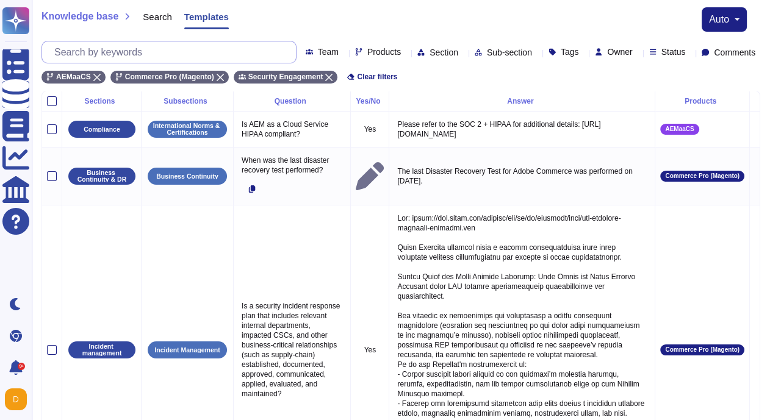
click at [153, 44] on input "text" at bounding box center [172, 51] width 248 height 21
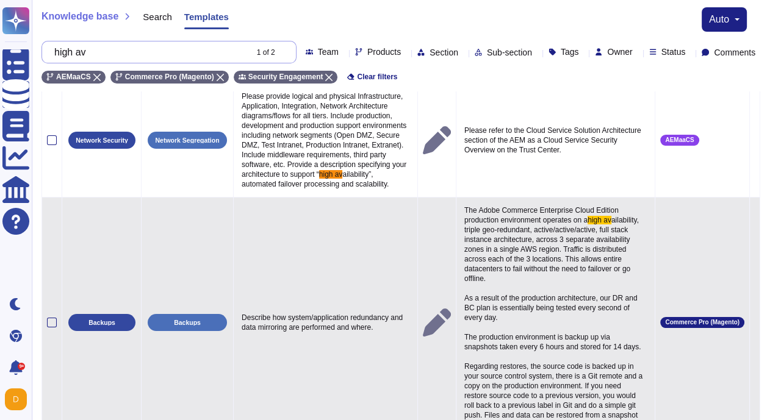
scroll to position [54, 0]
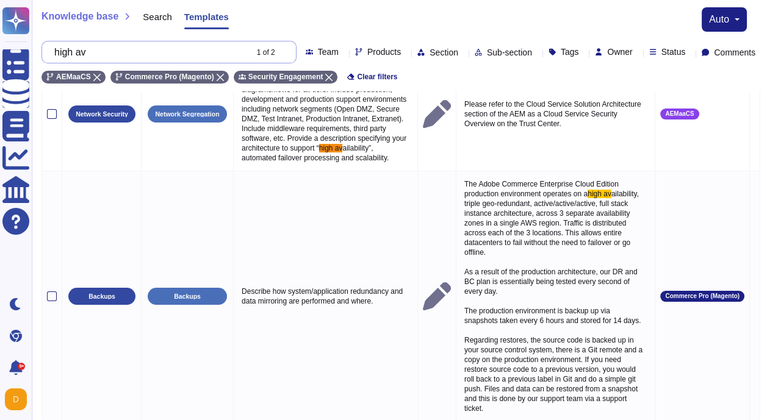
type input "high av"
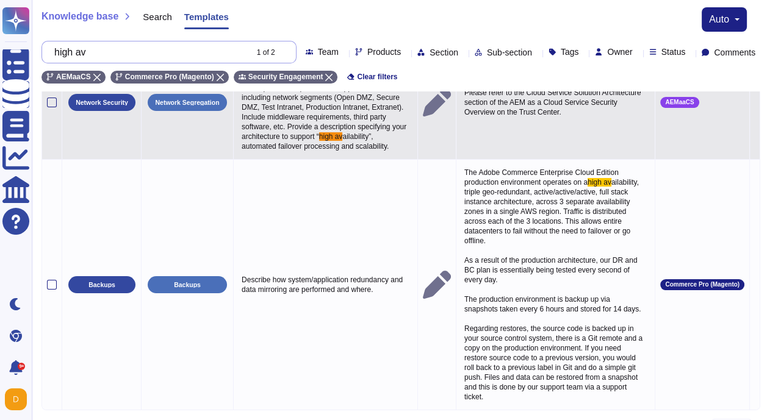
scroll to position [80, 0]
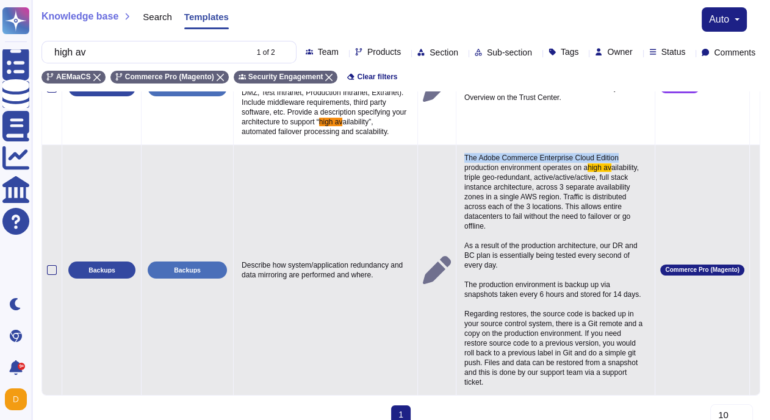
drag, startPoint x: 460, startPoint y: 190, endPoint x: 617, endPoint y: 191, distance: 157.3
click at [620, 172] on span "The Adobe Commerce Enterprise Cloud Edition production environment operates on a" at bounding box center [542, 163] width 156 height 18
copy span "The Adobe Commerce Enterprise Cloud Edition"
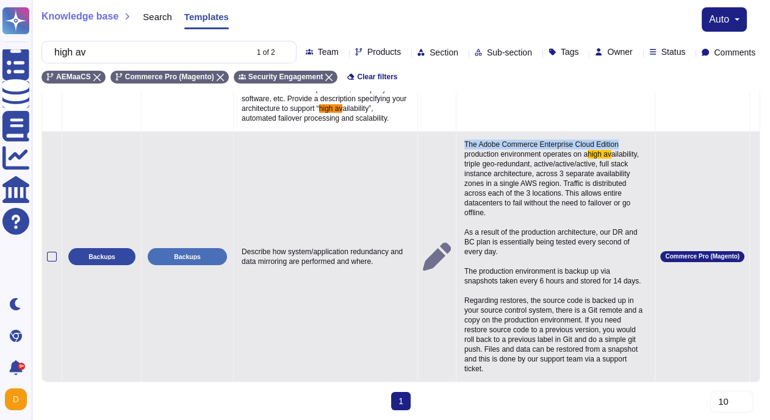
scroll to position [140, 0]
click at [464, 140] on span "The Adobe Commerce Enterprise Cloud Edition production environment operates on a" at bounding box center [542, 149] width 156 height 18
drag, startPoint x: 460, startPoint y: 130, endPoint x: 511, endPoint y: 382, distance: 257.0
click at [511, 377] on p "The Adobe Commerce Enterprise Cloud Edition production environment operates on …" at bounding box center [555, 257] width 188 height 240
copy p "The Adobe Commerce Enterprise Cloud Edition production environment operates on …"
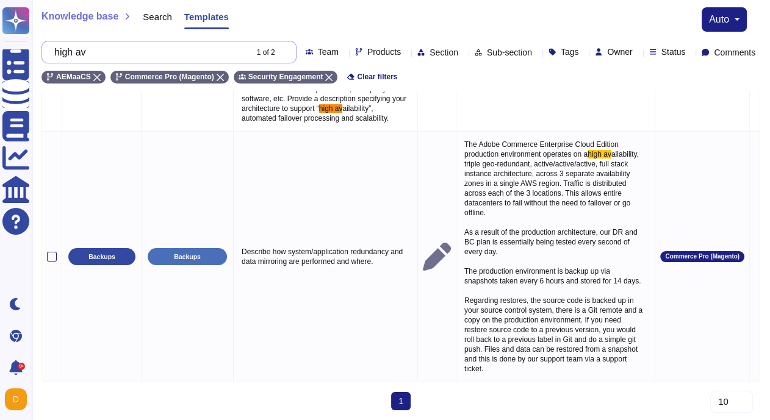
click at [145, 47] on input "high av" at bounding box center [147, 51] width 198 height 21
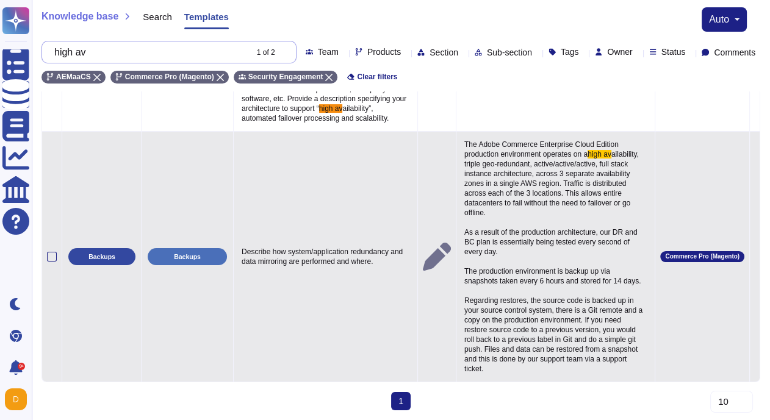
scroll to position [0, 0]
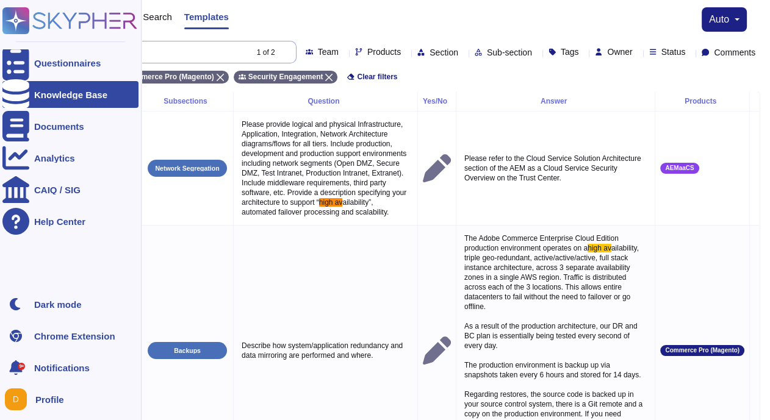
drag, startPoint x: 169, startPoint y: 48, endPoint x: 26, endPoint y: 38, distance: 143.0
click at [25, 38] on div "Questionnaires Knowledge Base Documents Analytics CAIQ / SIG Help Center Dark m…" at bounding box center [385, 257] width 770 height 514
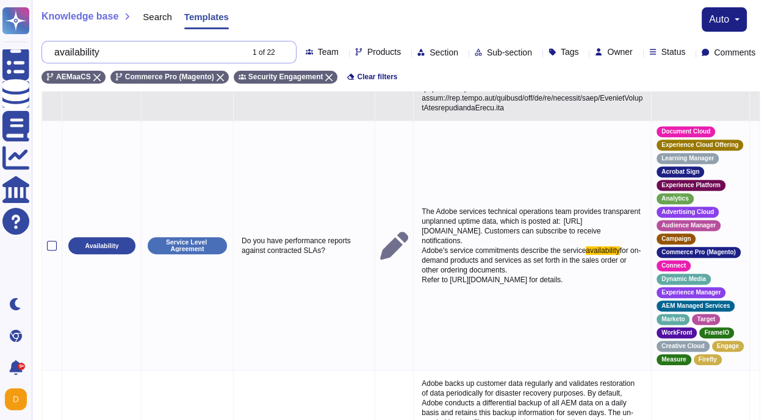
scroll to position [457, 0]
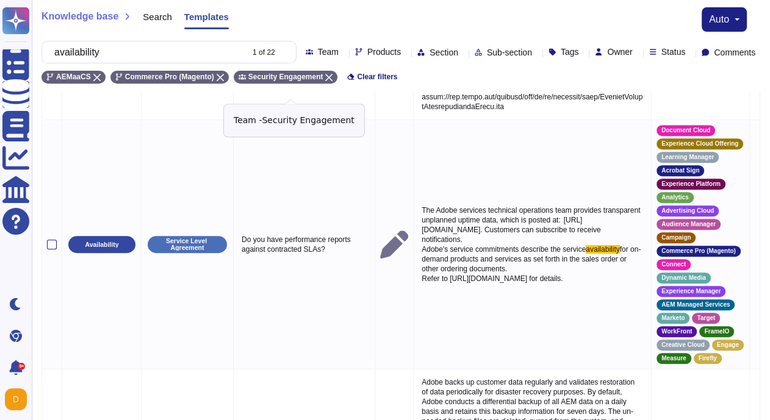
click at [332, 81] on icon at bounding box center [328, 77] width 7 height 7
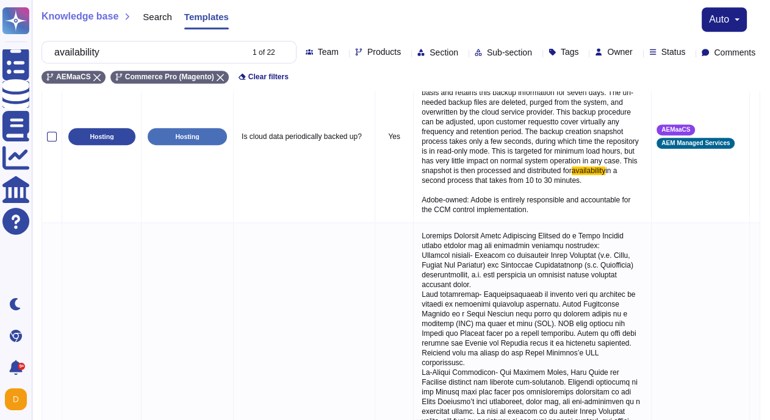
scroll to position [774, 0]
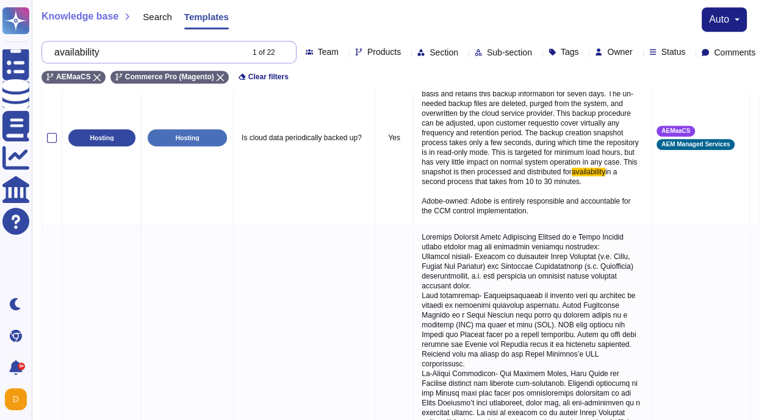
click at [174, 50] on input "availability" at bounding box center [144, 51] width 193 height 21
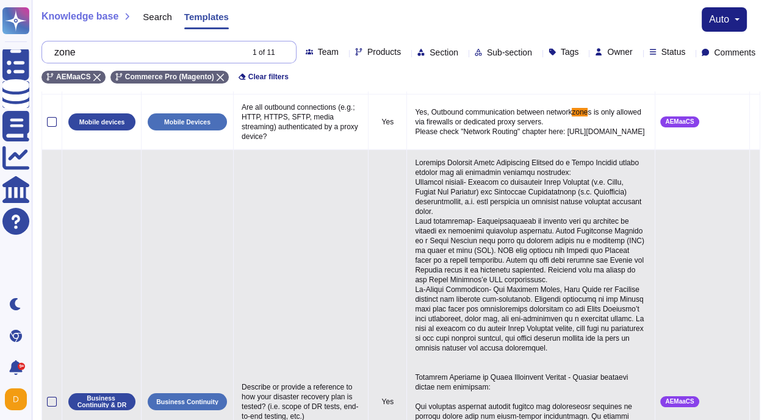
scroll to position [20, 0]
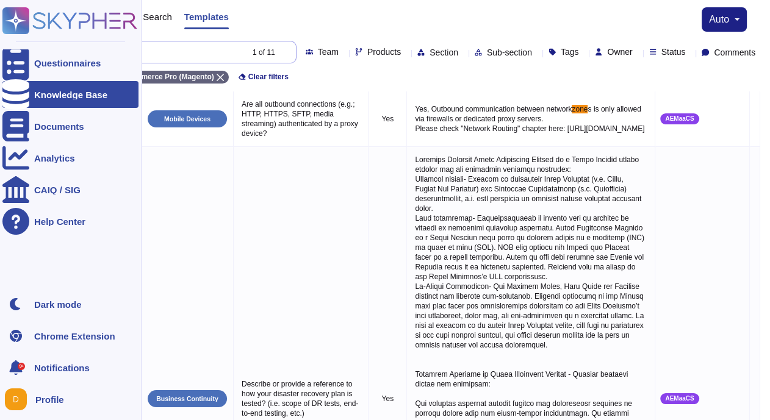
type input "zone"
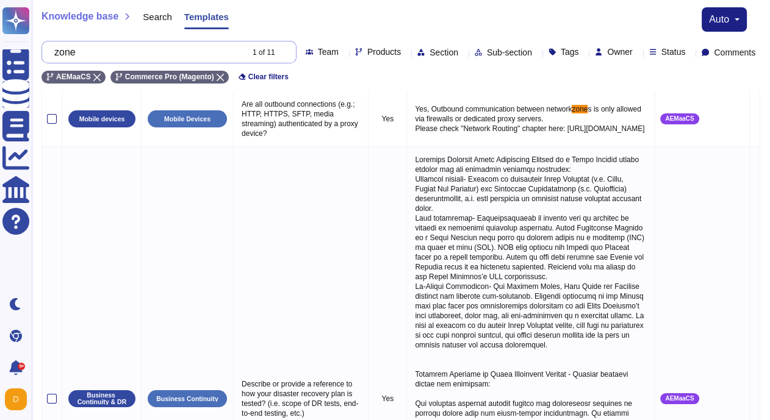
drag, startPoint x: 110, startPoint y: 51, endPoint x: 65, endPoint y: 52, distance: 45.1
click at [65, 52] on input "zone" at bounding box center [144, 51] width 193 height 21
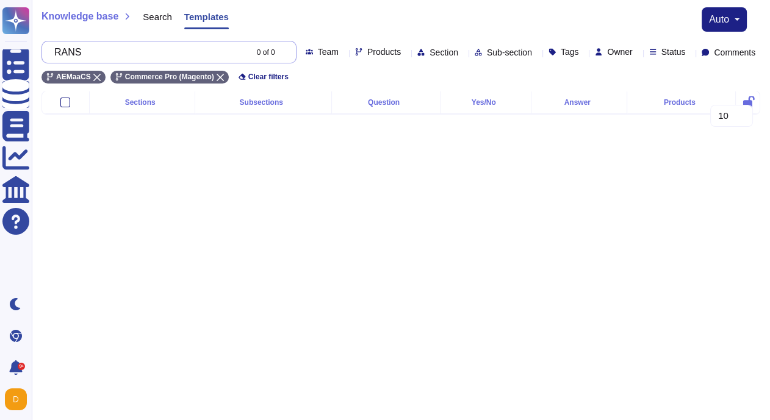
scroll to position [1, 0]
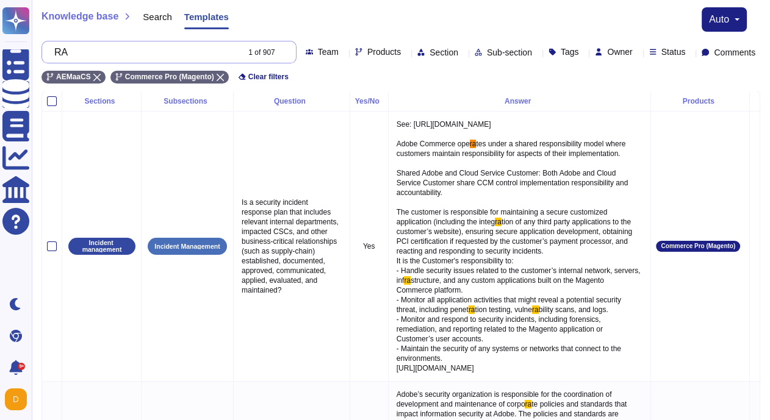
type input "R"
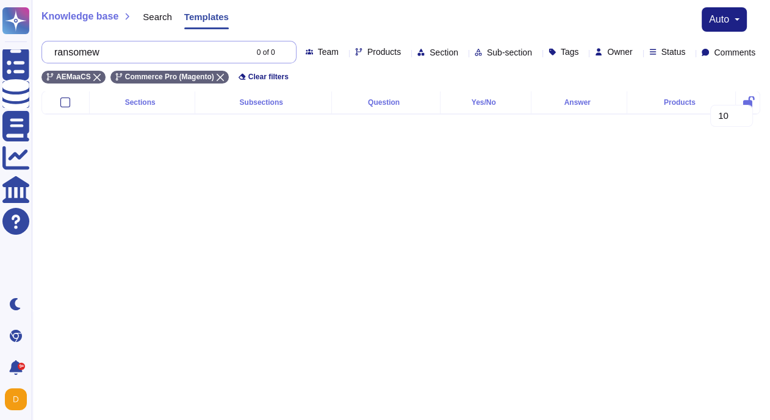
drag, startPoint x: 133, startPoint y: 59, endPoint x: 32, endPoint y: 53, distance: 100.8
click at [32, 53] on div "Knowledge base Search Templates auto ransomew 0 of 0 Team Products Section Sub-…" at bounding box center [401, 45] width 738 height 91
paste input "ware"
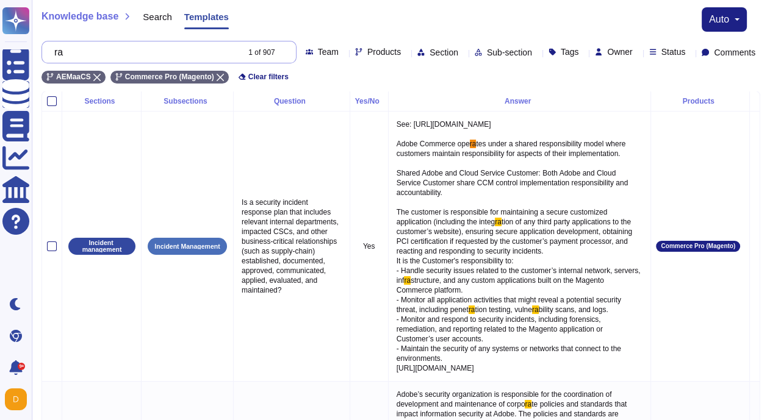
type input "r"
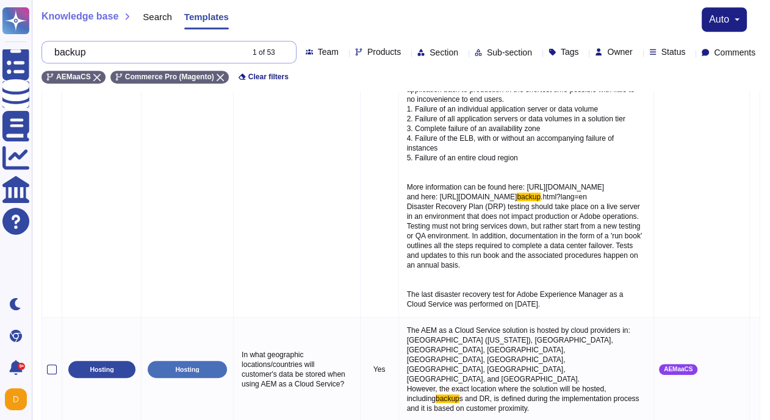
scroll to position [554, 0]
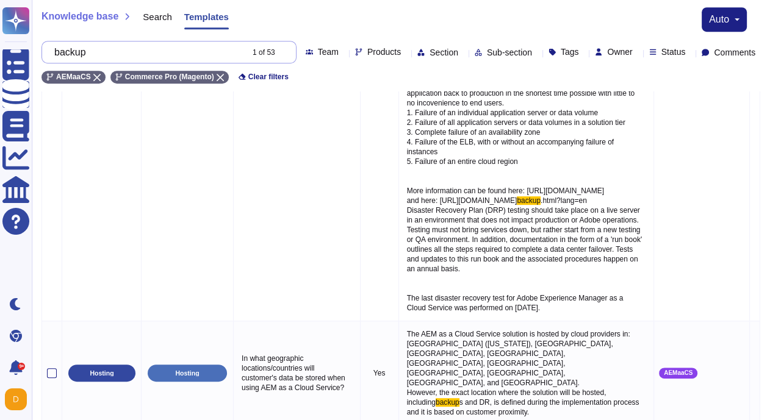
type input "backup"
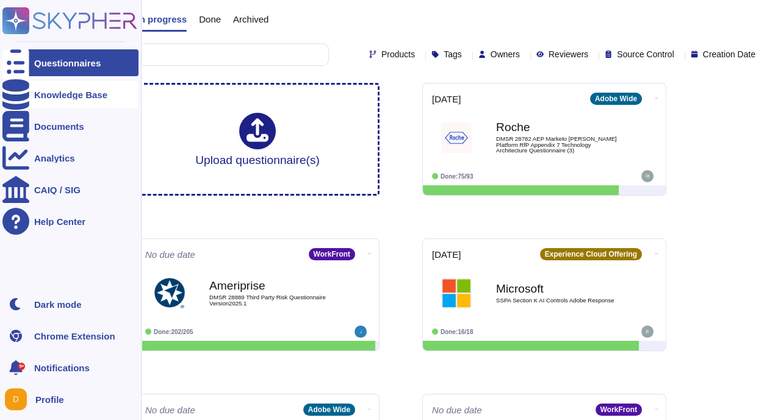
click at [66, 88] on div "Knowledge Base" at bounding box center [70, 94] width 136 height 27
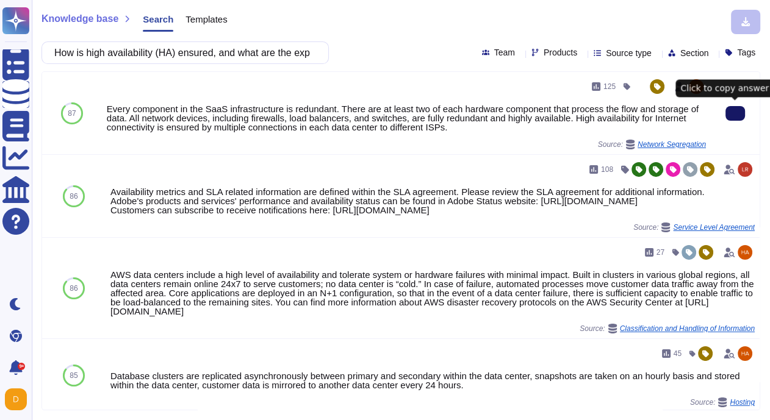
click at [734, 121] on button at bounding box center [735, 113] width 20 height 15
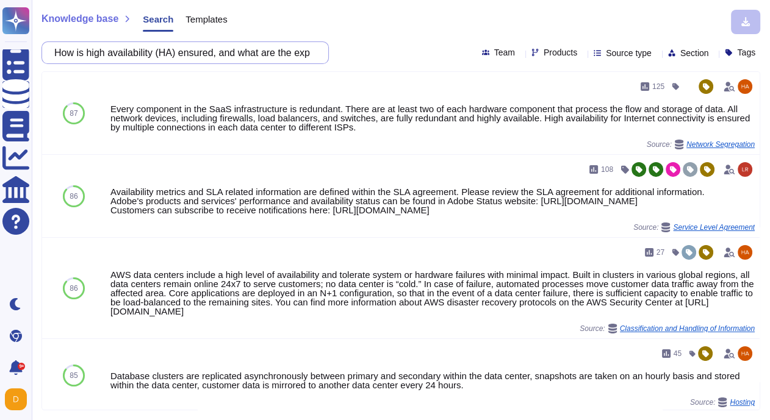
click at [194, 60] on input "How is high availability (HA) ensured, and what are the expected recovery times…" at bounding box center [182, 52] width 268 height 21
paste input "do you verify that scheduled backups are functioning correctly"
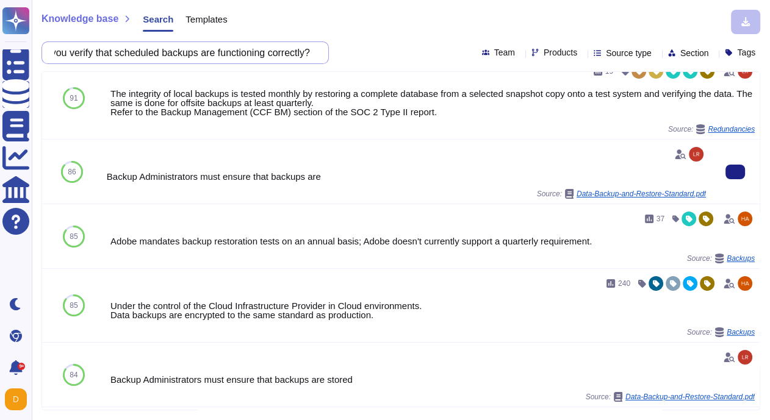
scroll to position [13, 0]
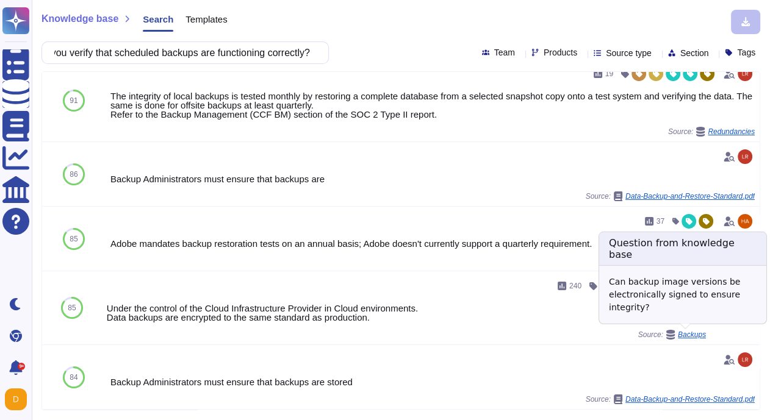
type input "How do you verify that scheduled backups are functioning correctly?"
click at [693, 332] on span "Backups" at bounding box center [691, 334] width 28 height 7
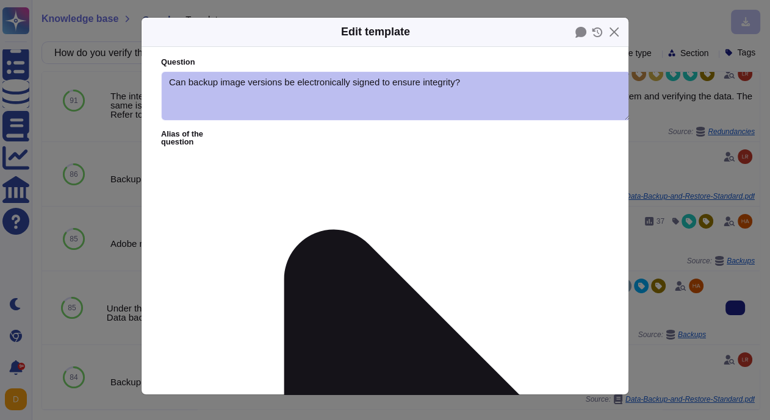
type textarea "Can backup image versions be electronically signed to ensure integrity?"
type textarea "Under the control of the Cloud Infrastructure Provider in Cloud environments. D…"
click at [617, 29] on button "Close" at bounding box center [613, 32] width 19 height 19
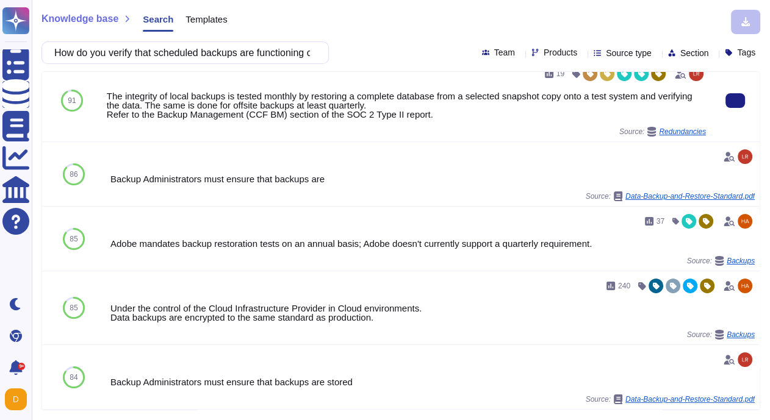
click at [687, 129] on span "Redundancies" at bounding box center [682, 131] width 47 height 7
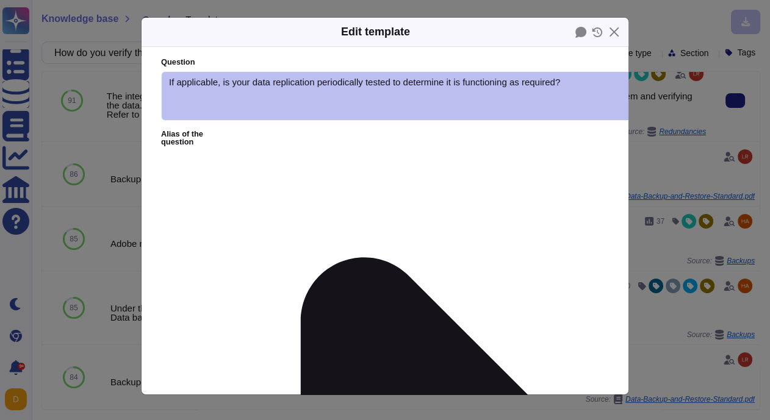
type textarea "If applicable, is your data replication periodically tested to determine it is …"
type textarea "The integrity of local backups is tested monthly by restoring a complete databa…"
click at [615, 34] on button "Close" at bounding box center [613, 32] width 19 height 19
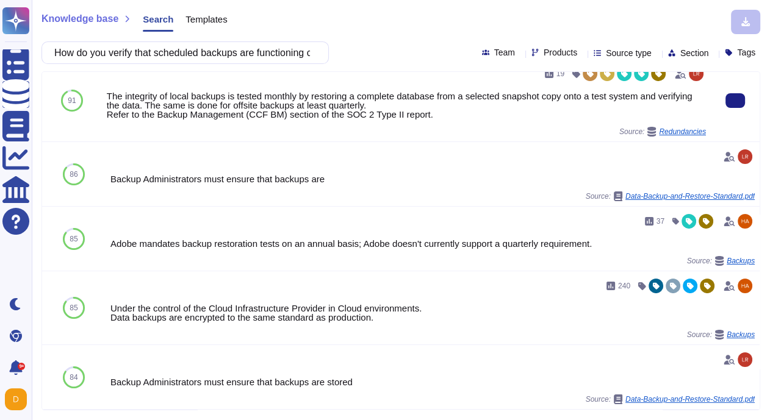
click at [378, 98] on div "The integrity of local backups is tested monthly by restoring a complete databa…" at bounding box center [406, 104] width 599 height 27
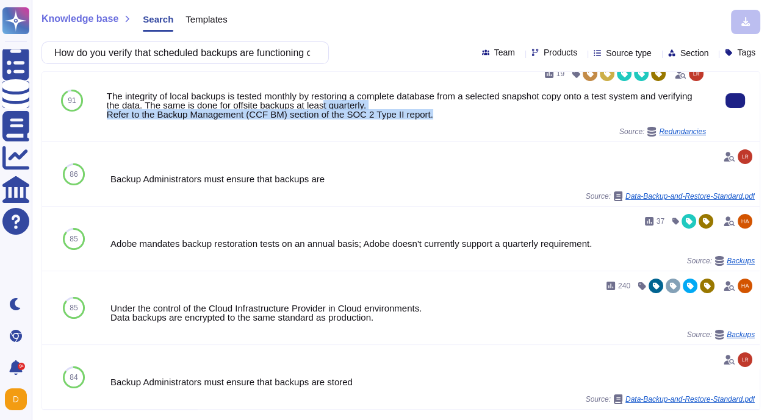
drag, startPoint x: 468, startPoint y: 121, endPoint x: 366, endPoint y: 105, distance: 103.0
click at [367, 105] on div "19 The integrity of local backups is tested monthly by restoring a complete dat…" at bounding box center [406, 100] width 599 height 73
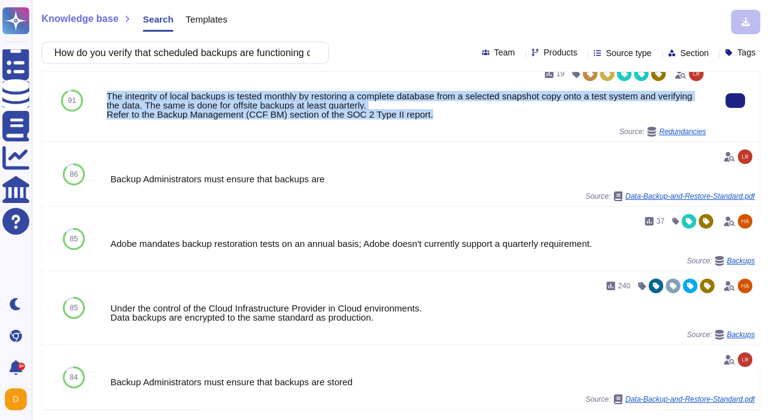
drag, startPoint x: 107, startPoint y: 96, endPoint x: 445, endPoint y: 115, distance: 337.7
click at [445, 115] on div "The integrity of local backups is tested monthly by restoring a complete databa…" at bounding box center [406, 104] width 599 height 27
copy div "The integrity of local backups is tested monthly by restoring a complete databa…"
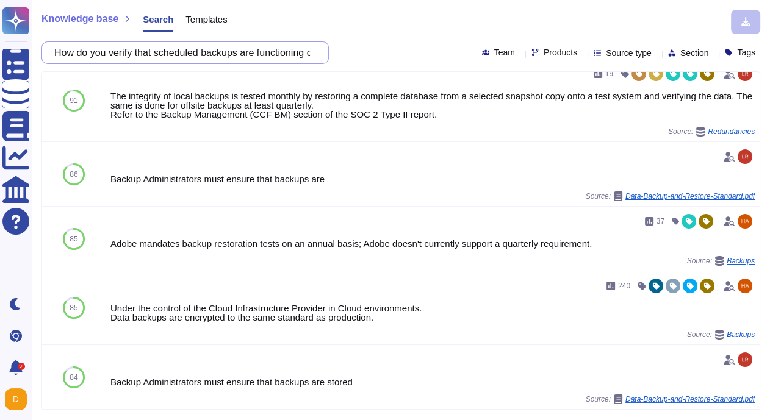
click at [227, 53] on input "How do you verify that scheduled backups are functioning correctly?" at bounding box center [182, 52] width 268 height 21
paste input "Are the backups configured on immutable storage and air-gapped to protect again…"
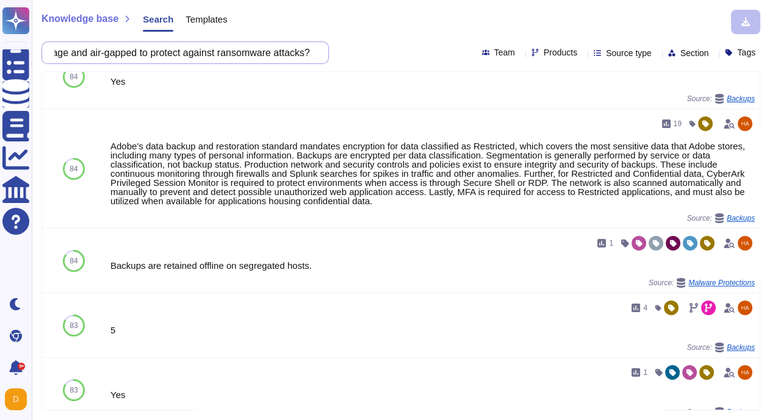
scroll to position [103, 0]
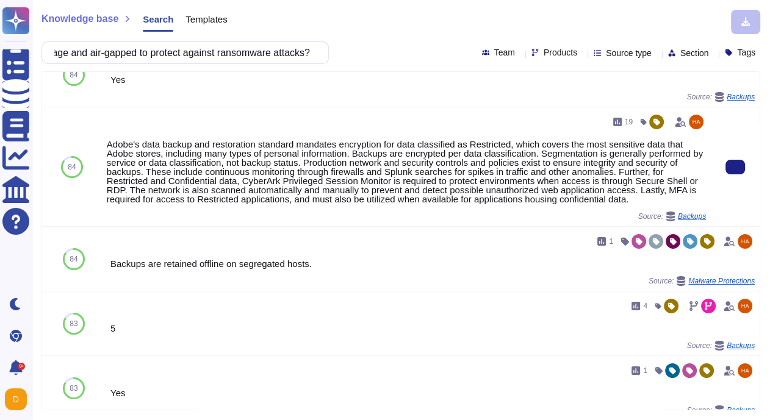
type input "Are the backups configured on immutable storage and air-gapped to protect again…"
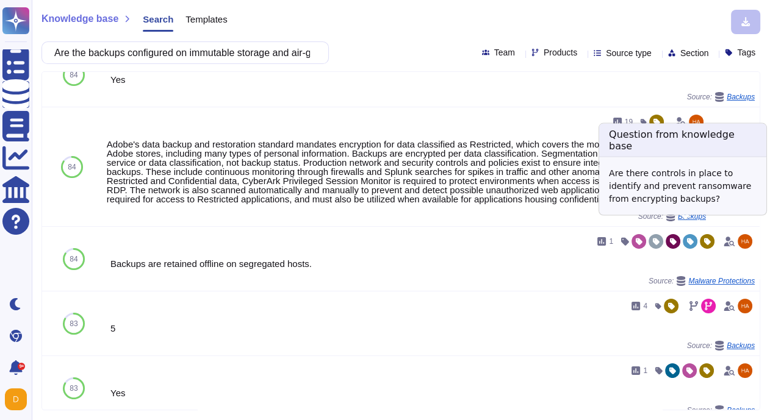
click at [679, 220] on span "Backups" at bounding box center [691, 216] width 28 height 7
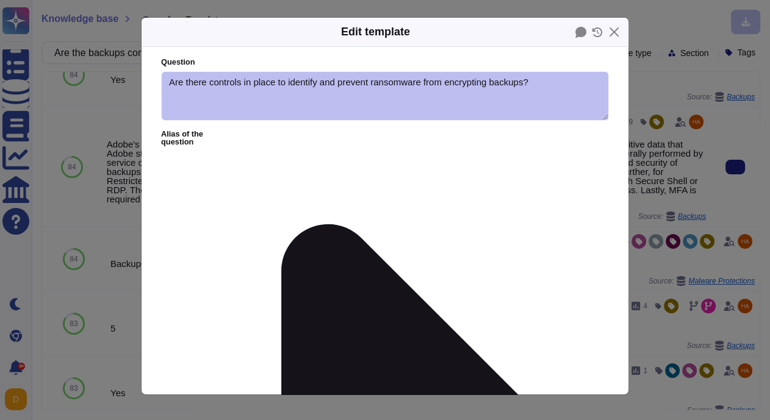
type textarea "Are there controls in place to identify and prevent ransomware from encrypting …"
type textarea "Adobe's data backup and restoration standard mandates encryption for data class…"
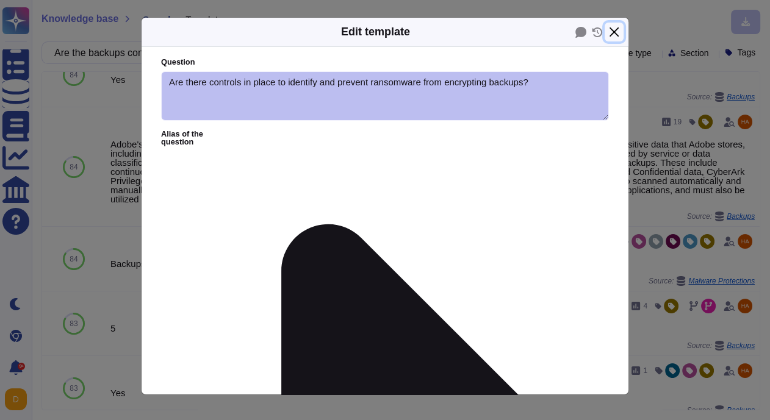
click at [612, 29] on button "Close" at bounding box center [613, 32] width 19 height 19
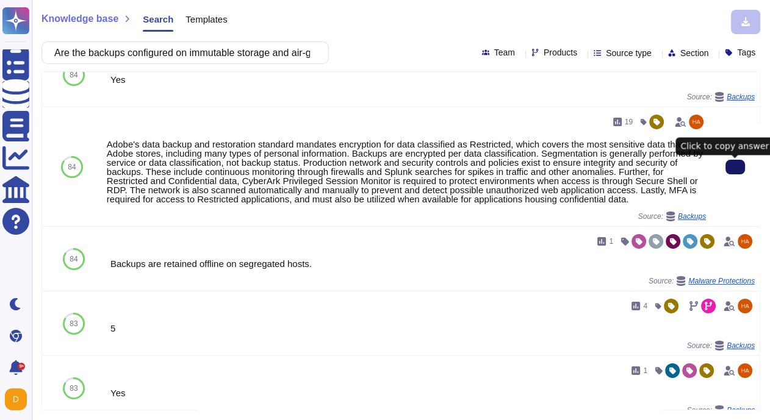
click at [735, 167] on icon at bounding box center [735, 167] width 0 height 0
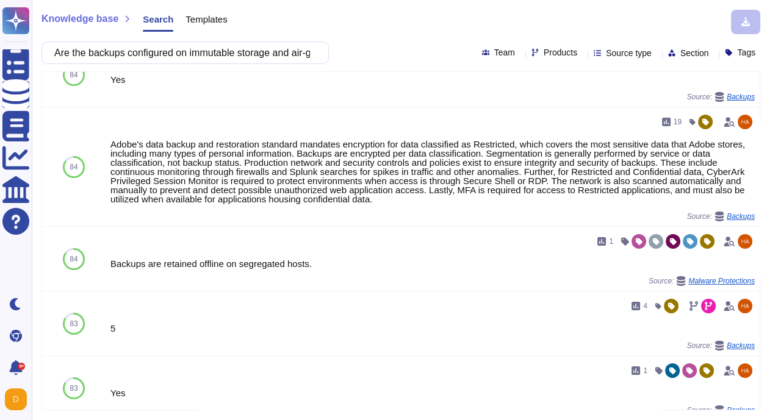
scroll to position [0, 223]
click at [226, 55] on input "Are the backups configured on immutable storage and air-gapped to protect again…" at bounding box center [182, 52] width 268 height 21
click at [173, 59] on input "Are the backups configured on immutable storage and air-gapped to protect again…" at bounding box center [182, 52] width 268 height 21
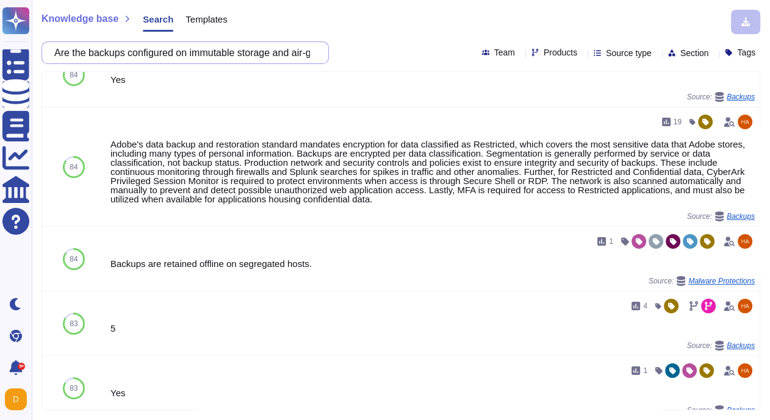
click at [173, 59] on input "Are the backups configured on immutable storage and air-gapped to protect again…" at bounding box center [182, 52] width 268 height 21
paste input "How often is the Adobe Disaster Recovery (DR) plan tested, and when was the las…"
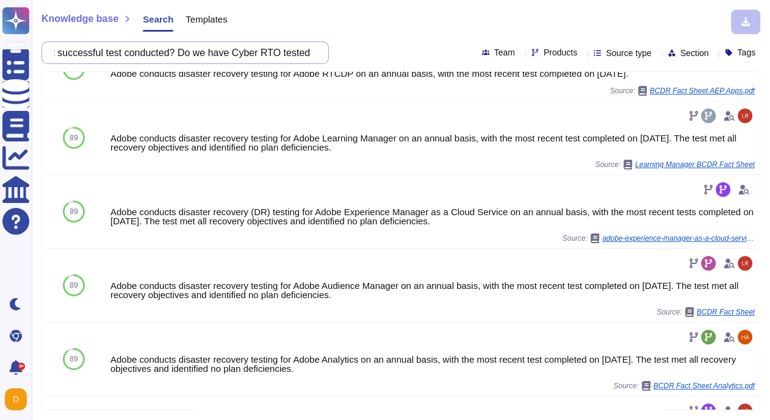
scroll to position [156, 0]
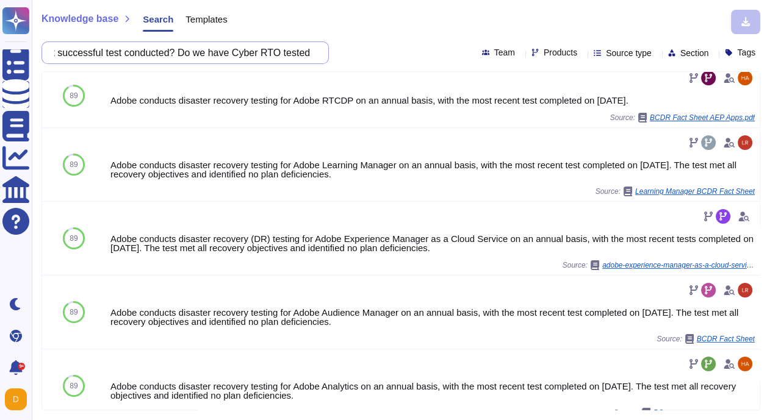
drag, startPoint x: 174, startPoint y: 55, endPoint x: 379, endPoint y: 60, distance: 205.0
click at [379, 60] on div "How often is the Adobe Disaster Recovery (DR) plan tested, and when was the las…" at bounding box center [400, 52] width 718 height 23
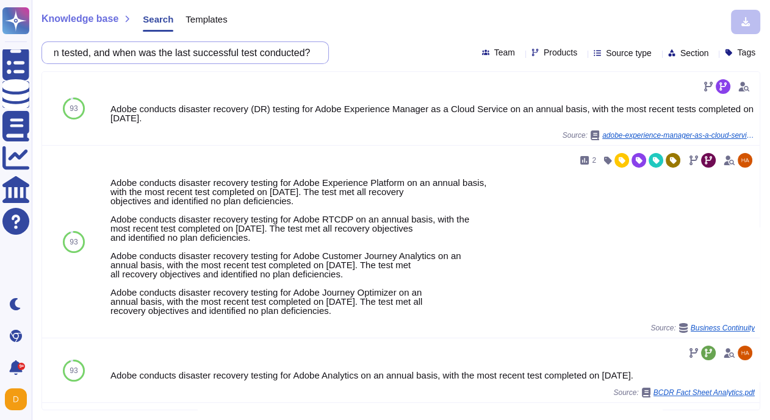
scroll to position [0, 0]
click at [198, 57] on input "How often is the Adobe Disaster Recovery (DR) plan tested, and when was the las…" at bounding box center [182, 52] width 268 height 21
paste input "does Adobe handle emergency upscaling of resources in case of traffic spikes?"
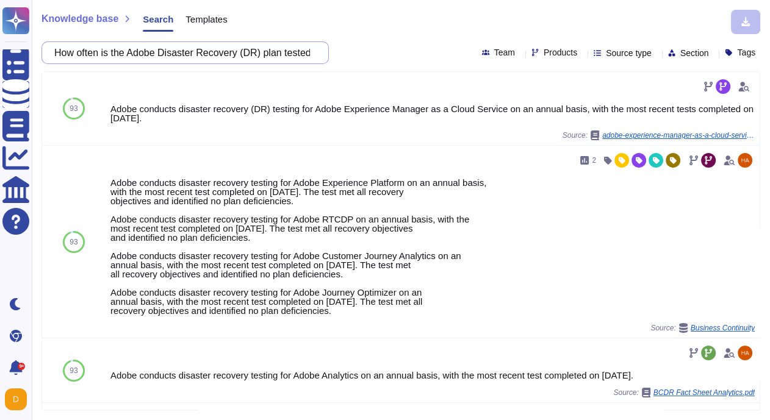
type input "How does Adobe handle emergency upscaling of resources in case of traffic spike…"
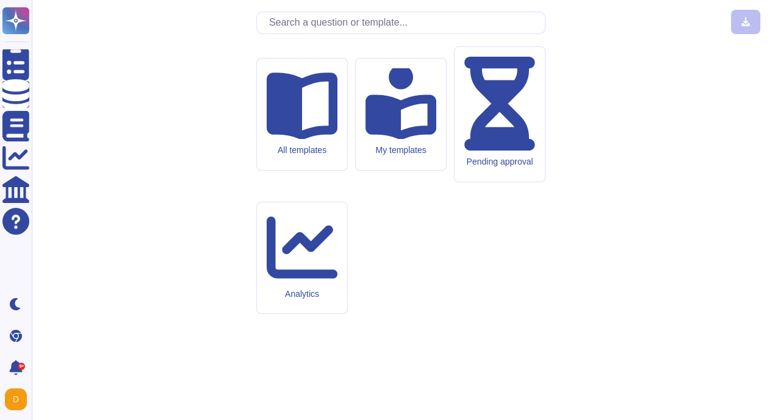
click at [313, 34] on input "text" at bounding box center [404, 22] width 282 height 21
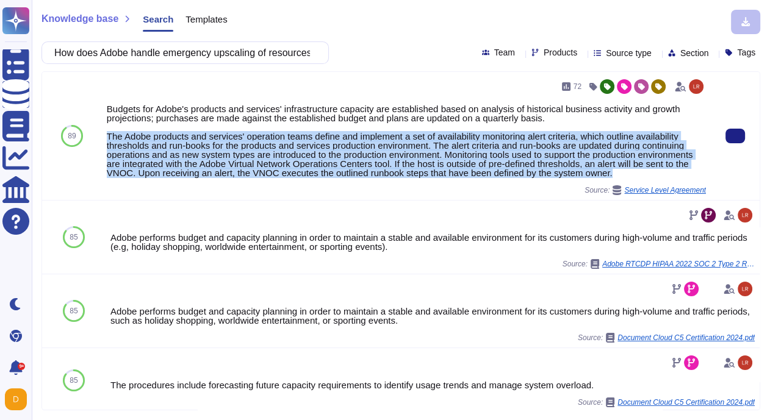
drag, startPoint x: 108, startPoint y: 137, endPoint x: 703, endPoint y: 177, distance: 596.5
click at [703, 177] on div "72 Budgets for Adobe's products and services' infrastructure capacity are estab…" at bounding box center [406, 136] width 599 height 118
copy div "The Adobe products and services' operation teams define and implement a set of …"
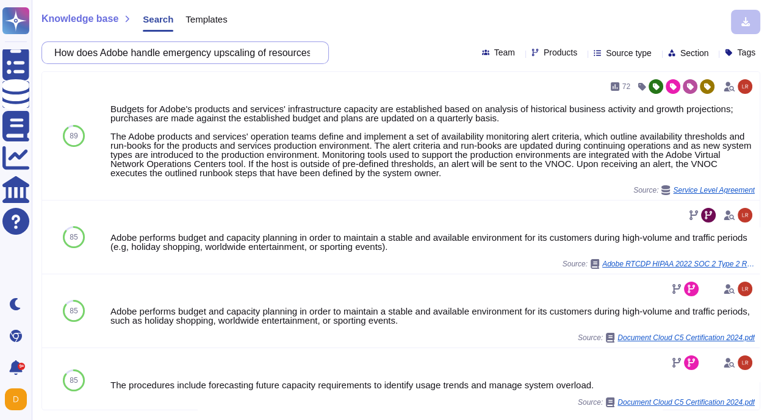
click at [185, 59] on input "How does Adobe handle emergency upscaling of resources in case of traffic spike…" at bounding box center [182, 52] width 268 height 21
paste input "notify Alshaya in case of outages or degradation of key servic"
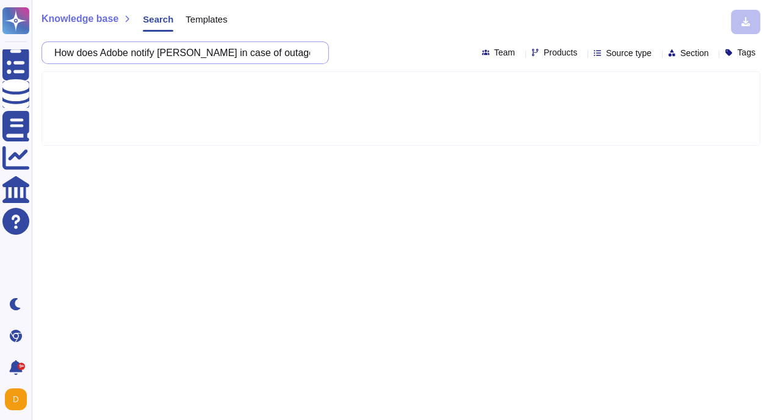
click at [194, 54] on input "How does Adobe notify Alshaya in case of outages or degradation of key services?" at bounding box center [182, 52] width 268 height 21
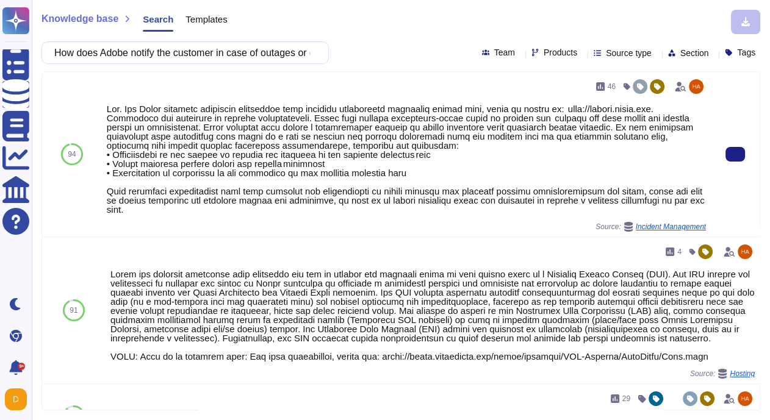
type input "How does Adobe notify the customer in case of outages or degradation of key ser…"
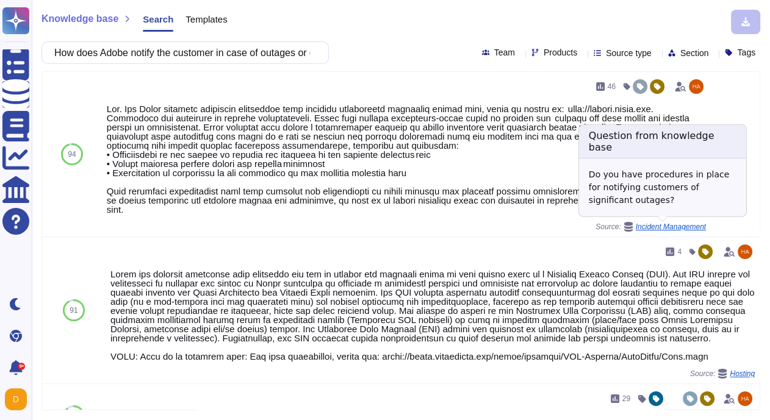
click at [686, 226] on span "Incident Management" at bounding box center [670, 226] width 70 height 7
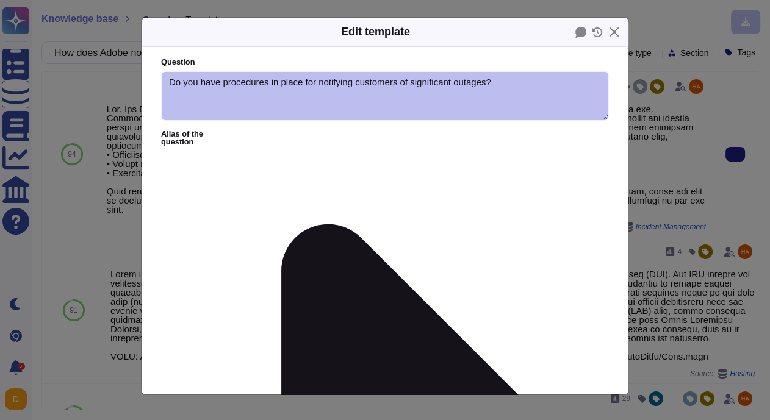
type textarea "Do you have procedures in place for notifying customers of significant outages?"
type textarea "Yes. The Adobe services technical operations team provides transparent unplanne…"
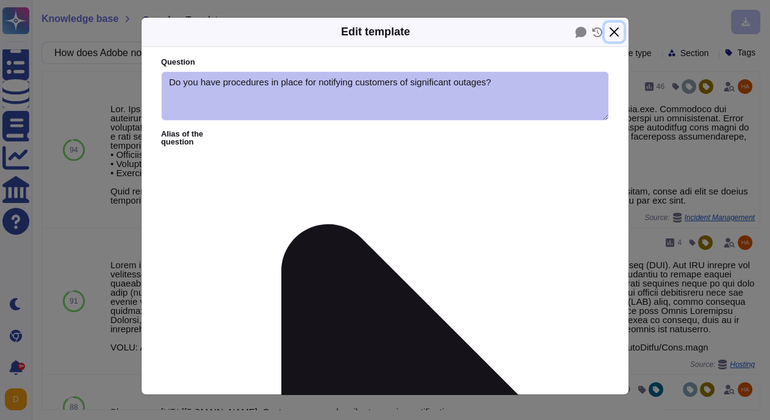
click at [618, 32] on button "Close" at bounding box center [613, 32] width 19 height 19
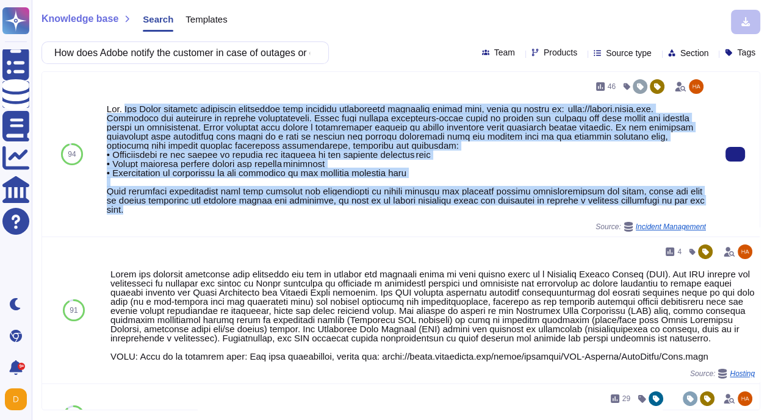
drag, startPoint x: 129, startPoint y: 105, endPoint x: 175, endPoint y: 209, distance: 114.1
click at [175, 209] on div at bounding box center [406, 159] width 599 height 110
copy div "The Adobe services technical operations team provides transparent unplanned upt…"
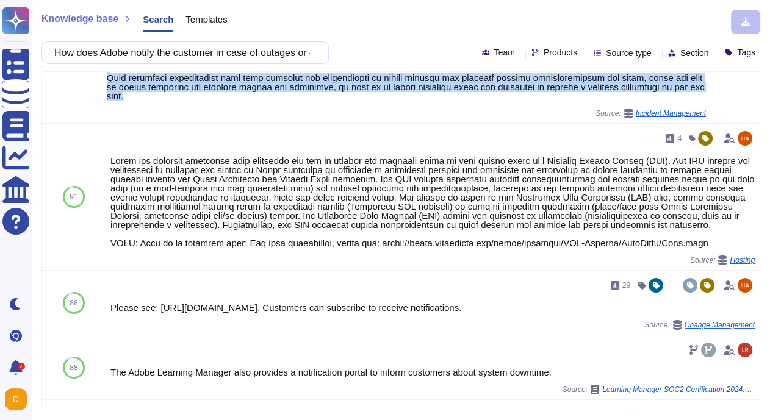
scroll to position [115, 0]
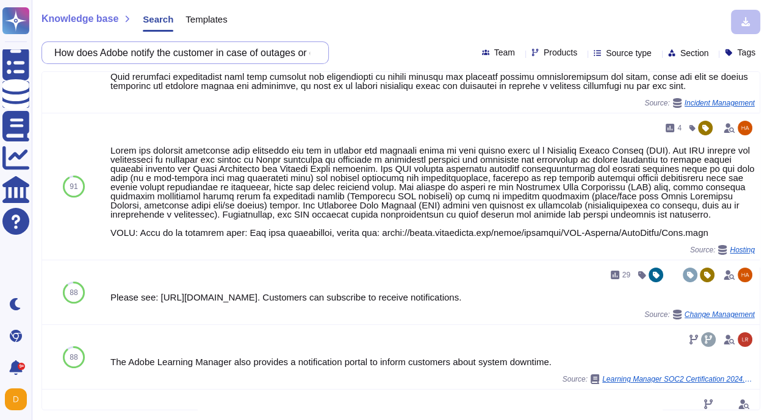
click at [148, 57] on input "How does Adobe notify the customer in case of outages or degradation of key ser…" at bounding box center [182, 52] width 268 height 21
paste input "The responsibility for scheduling backups for Cloud Starter and Pro Integration…"
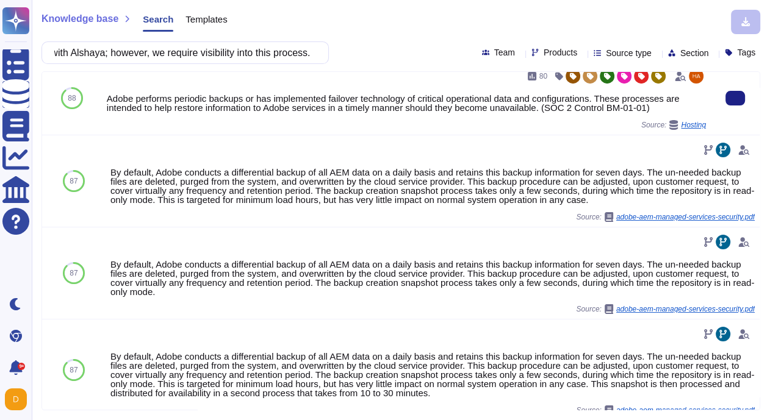
scroll to position [0, 0]
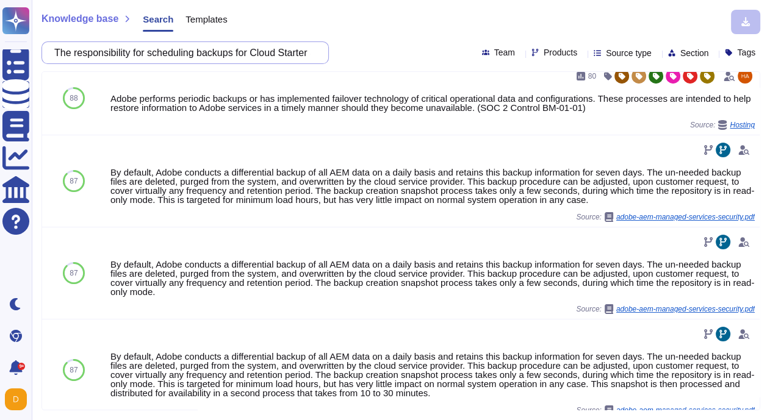
click at [231, 48] on input "The responsibility for scheduling backups for Cloud Starter and Pro Integration…" at bounding box center [182, 52] width 268 height 21
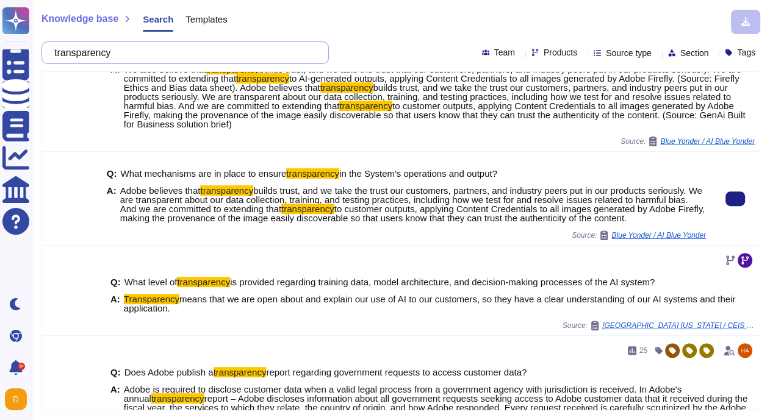
scroll to position [451, 0]
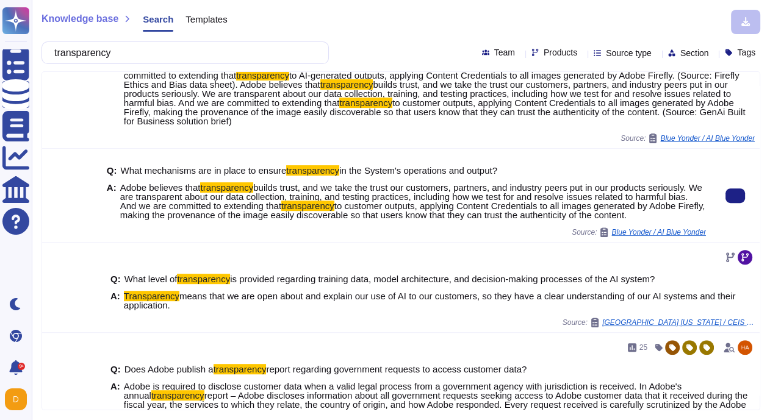
type input "transparency"
